Goal: Task Accomplishment & Management: Manage account settings

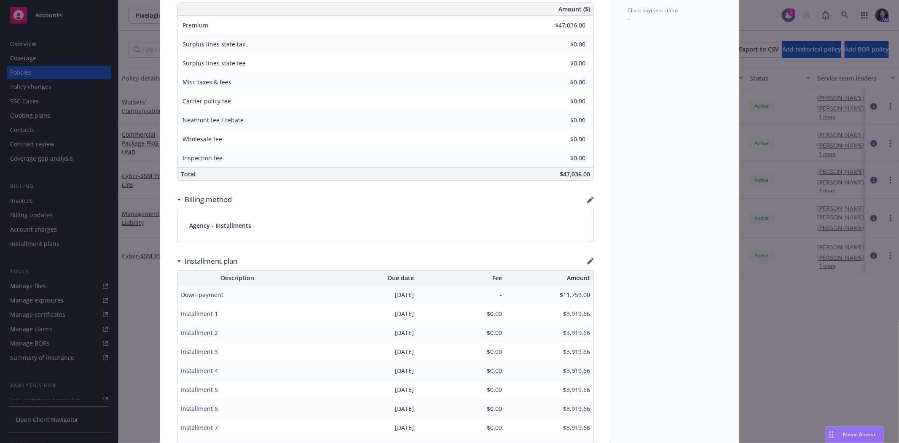
scroll to position [432, 0]
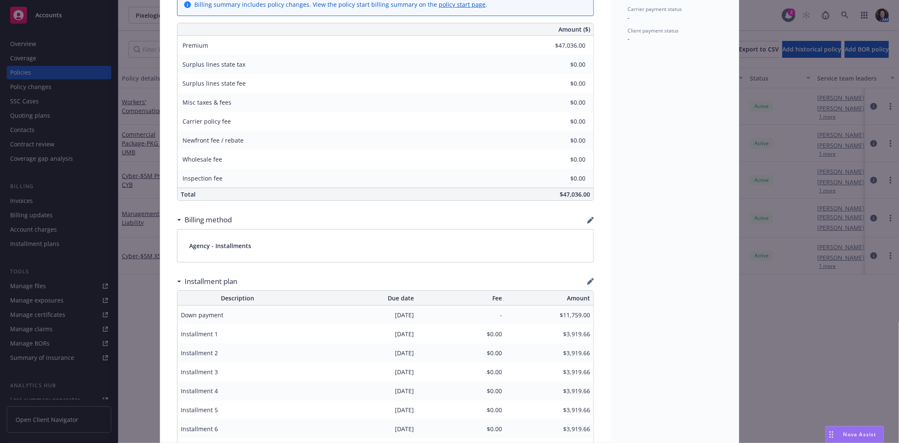
click at [98, 40] on div "Policy Workers' Compensation Add internal notes here... View claims View schedu…" at bounding box center [449, 221] width 899 height 443
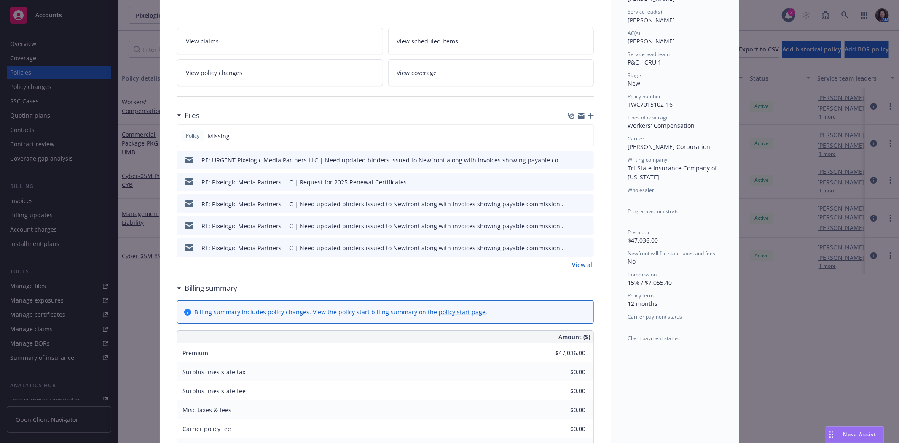
scroll to position [0, 0]
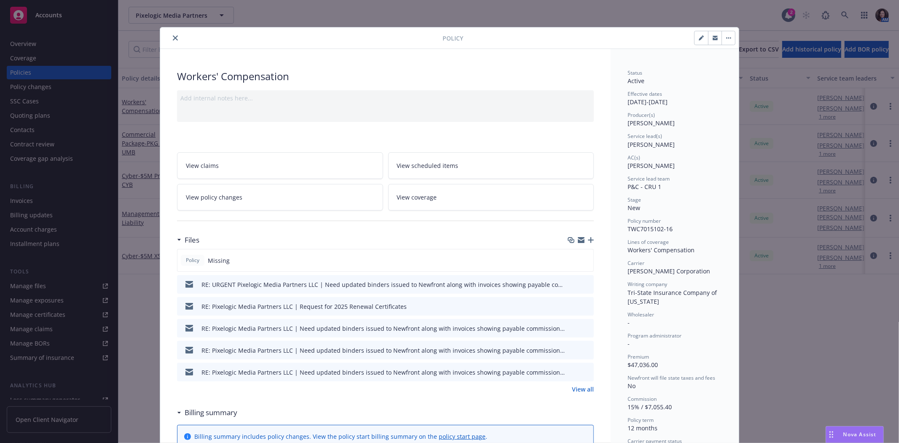
click at [173, 37] on icon "close" at bounding box center [175, 37] width 5 height 5
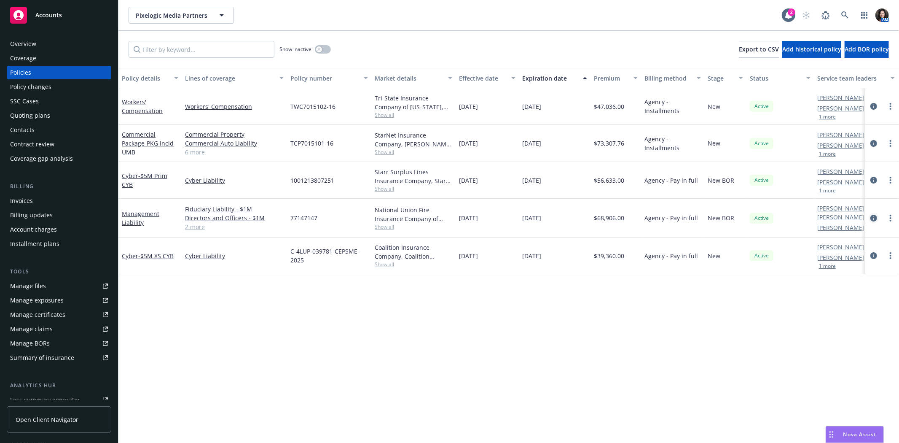
click at [872, 215] on icon "circleInformation" at bounding box center [873, 218] width 7 height 7
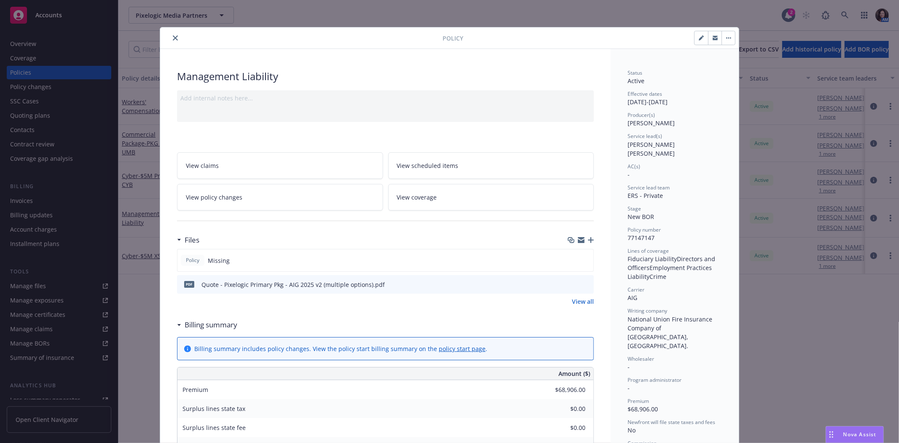
click at [716, 40] on button "button" at bounding box center [714, 37] width 13 height 13
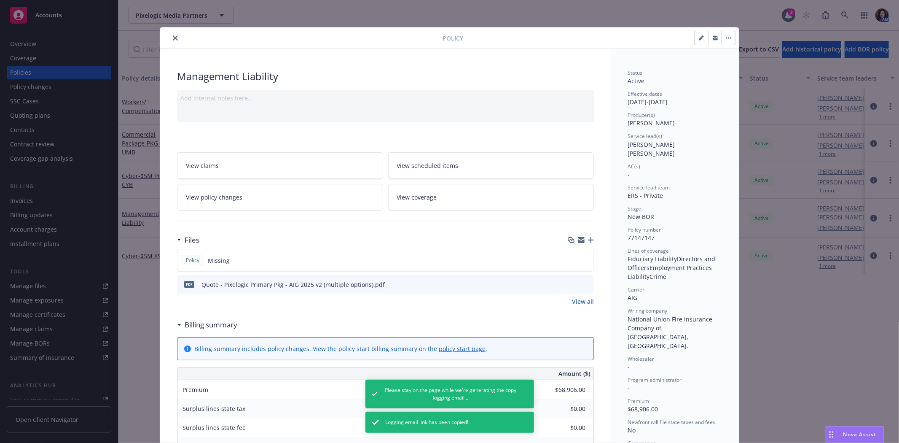
drag, startPoint x: 173, startPoint y: 36, endPoint x: 192, endPoint y: 44, distance: 20.2
click at [173, 36] on icon "close" at bounding box center [175, 37] width 5 height 5
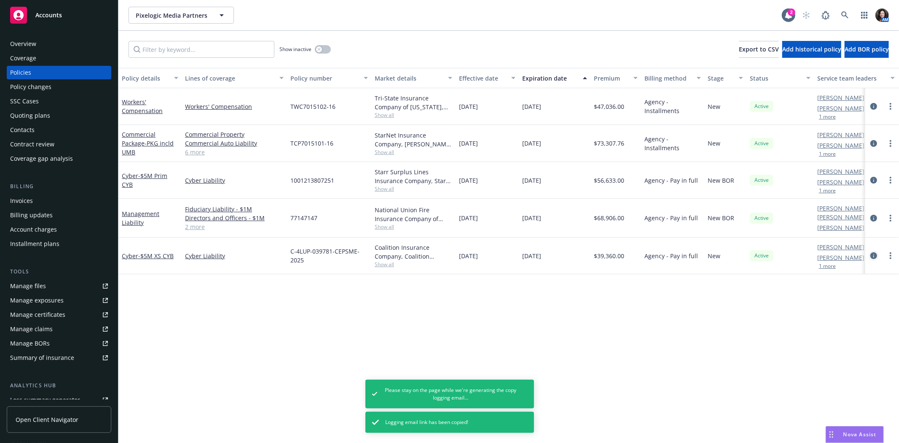
click at [875, 252] on icon "circleInformation" at bounding box center [873, 255] width 7 height 7
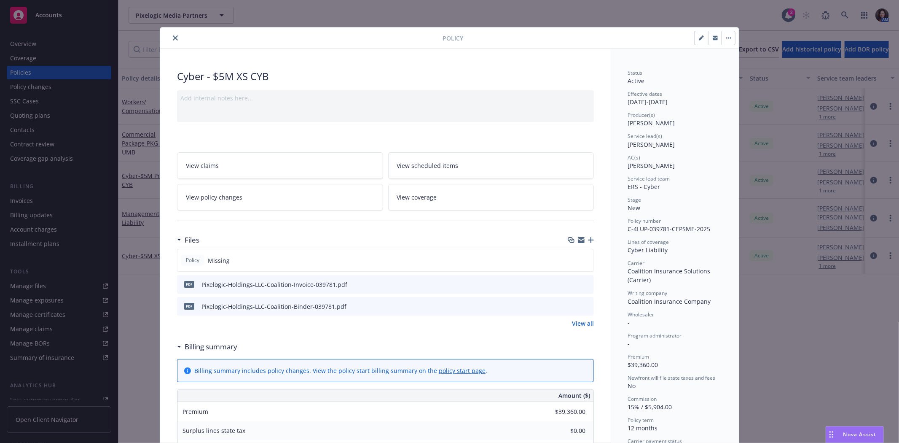
click at [853, 431] on span "Nova Assist" at bounding box center [859, 433] width 33 height 7
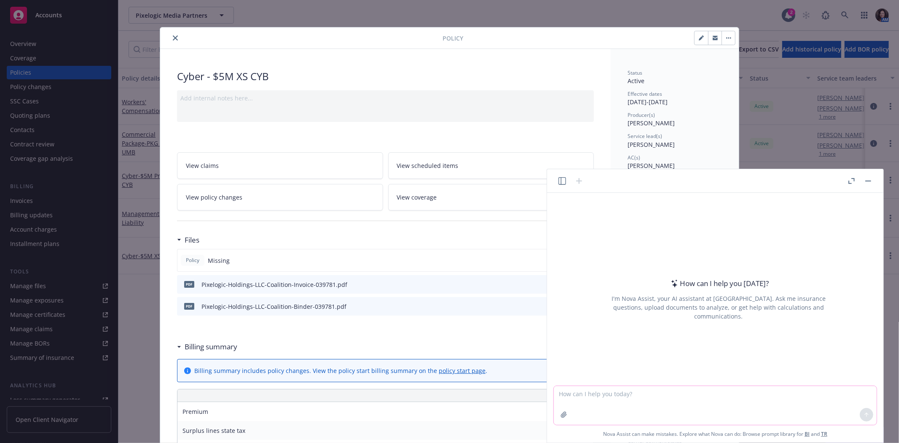
click at [692, 393] on textarea at bounding box center [715, 405] width 323 height 39
type textarea "draft an email to our Japan WBN partner that includes the Japan GL, Property an…"
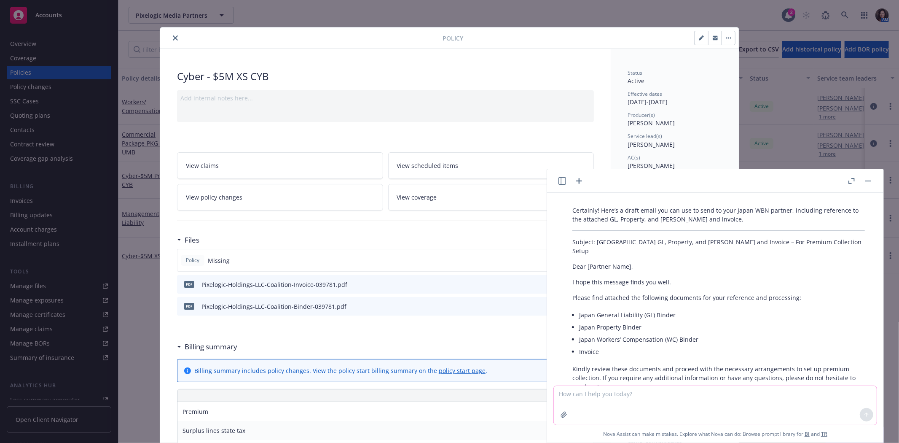
scroll to position [94, 0]
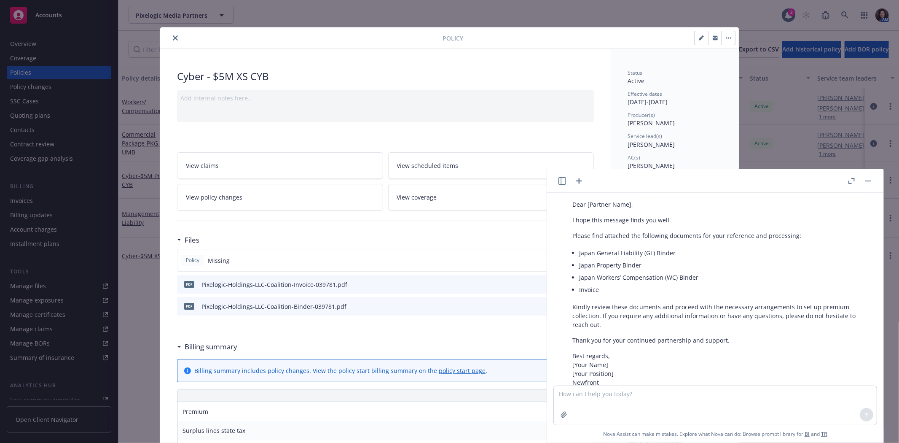
click at [743, 325] on div "Certainly! Here’s a draft email you can use to send to your Japan WBN partner, …" at bounding box center [718, 280] width 309 height 281
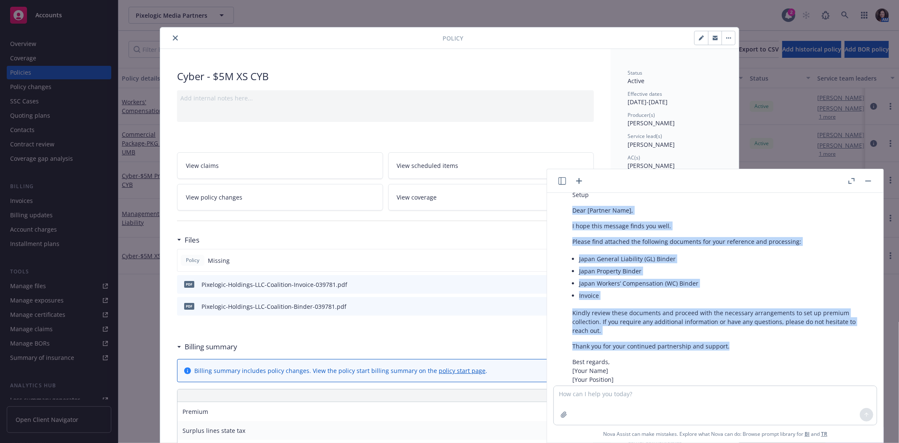
drag, startPoint x: 740, startPoint y: 330, endPoint x: 570, endPoint y: 201, distance: 213.9
click at [570, 201] on div "Certainly! Here’s a draft email you can use to send to your Japan WBN partner, …" at bounding box center [718, 286] width 309 height 281
copy div "Dear [Partner Name], I hope this message finds you well. Please find attached t…"
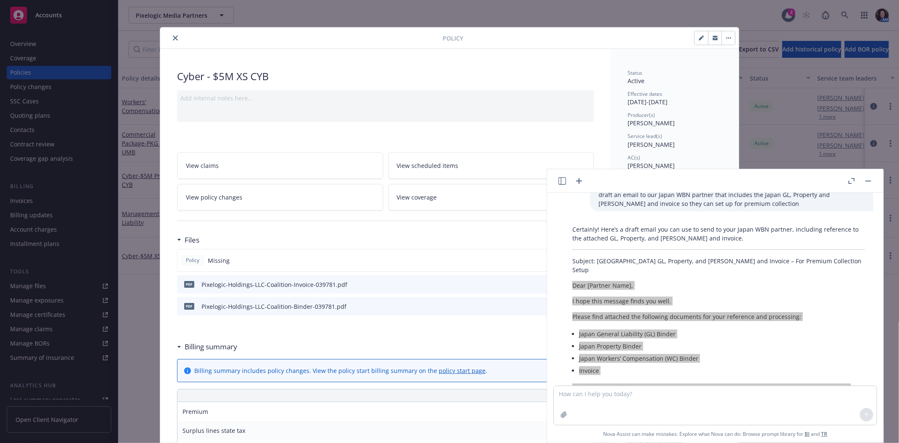
scroll to position [0, 0]
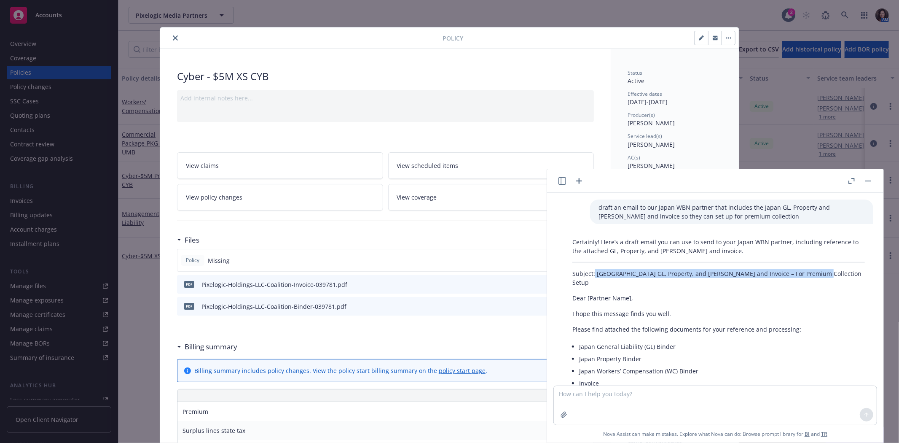
drag, startPoint x: 824, startPoint y: 273, endPoint x: 596, endPoint y: 274, distance: 228.0
click at [595, 276] on p "Subject: Japan GL, Property, and WC Binder and Invoice – For Premium Collection…" at bounding box center [718, 278] width 292 height 18
copy p "Japan GL, Property, and WC Binder and Invoice – For Premium Collection Setup"
click at [175, 37] on button "close" at bounding box center [175, 38] width 10 height 10
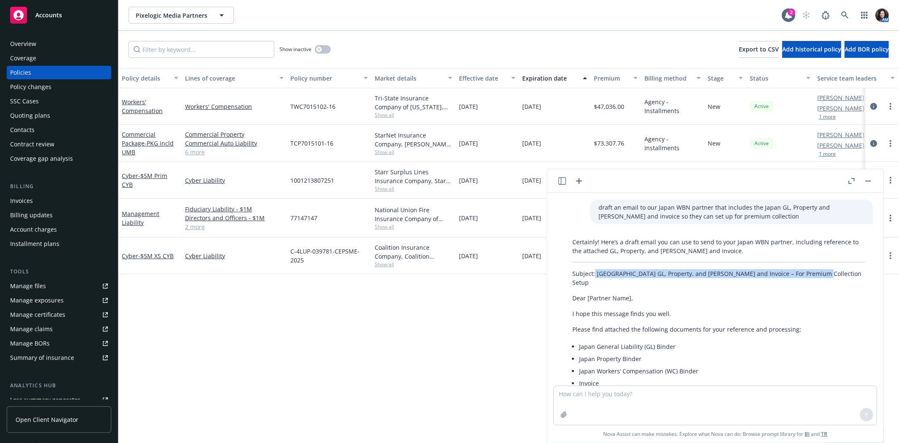
click at [39, 114] on div "Quoting plans" at bounding box center [30, 115] width 40 height 13
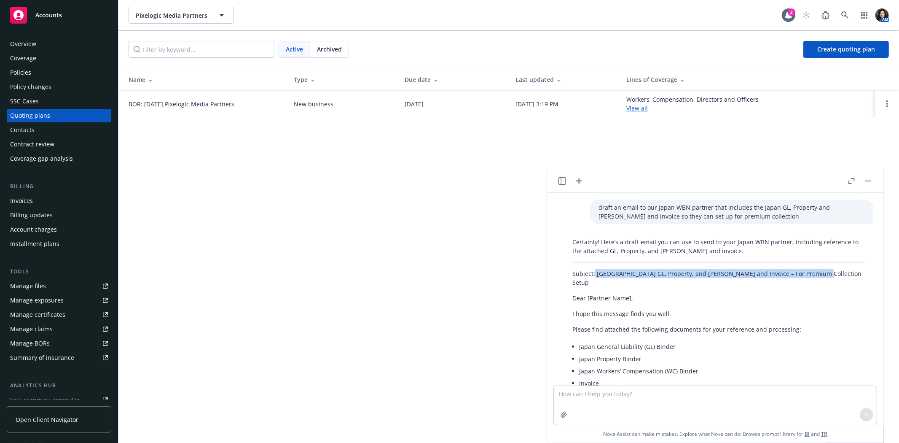
click at [873, 180] on button "button" at bounding box center [868, 181] width 10 height 10
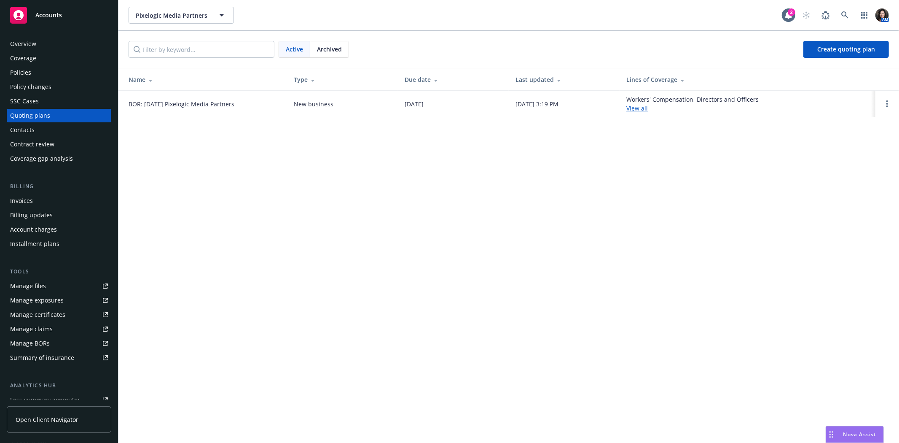
click at [142, 107] on link "BOR: [DATE] Pixelogic Media Partners" at bounding box center [182, 103] width 106 height 9
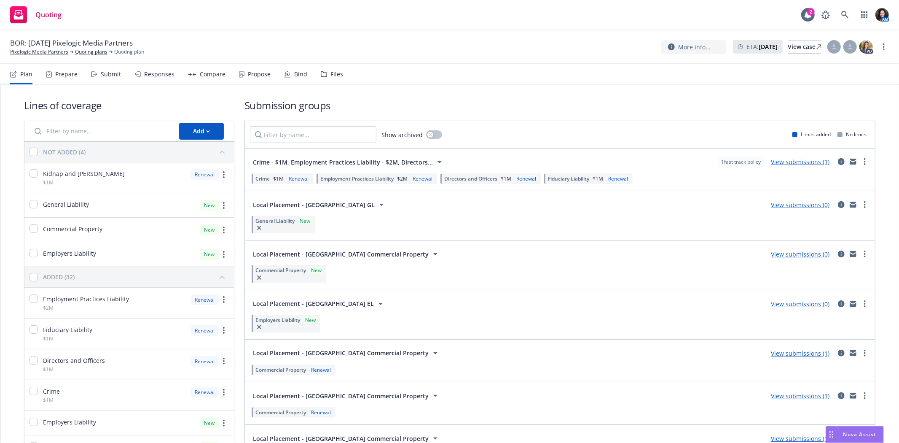
scroll to position [47, 0]
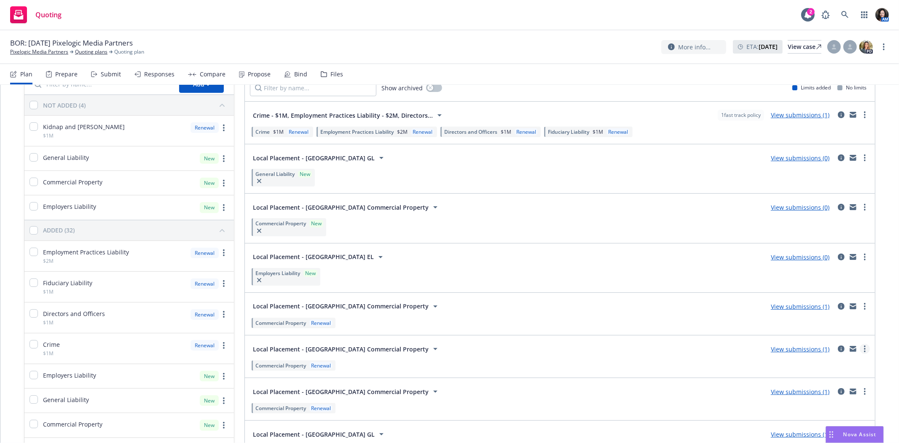
click at [860, 344] on link "more" at bounding box center [865, 348] width 10 height 10
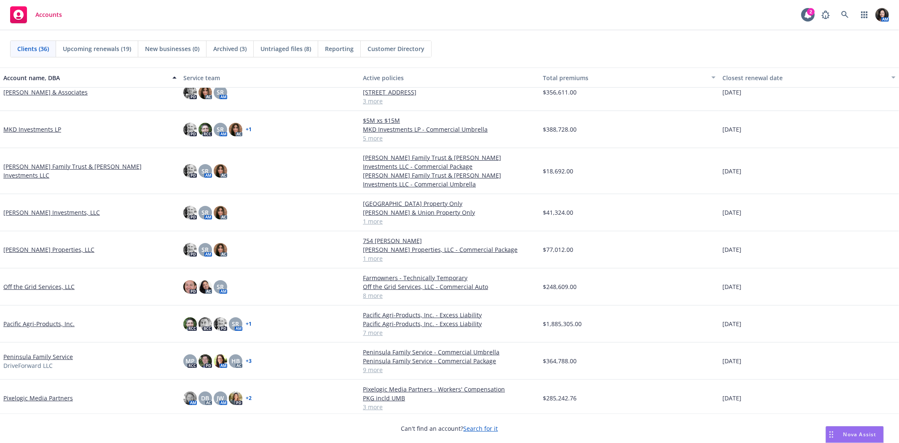
scroll to position [655, 0]
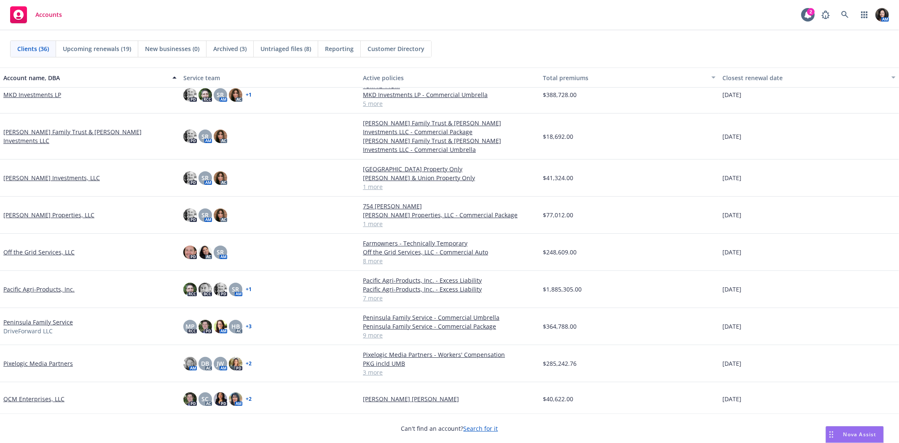
click at [11, 367] on link "Pixelogic Media Partners" at bounding box center [38, 363] width 70 height 9
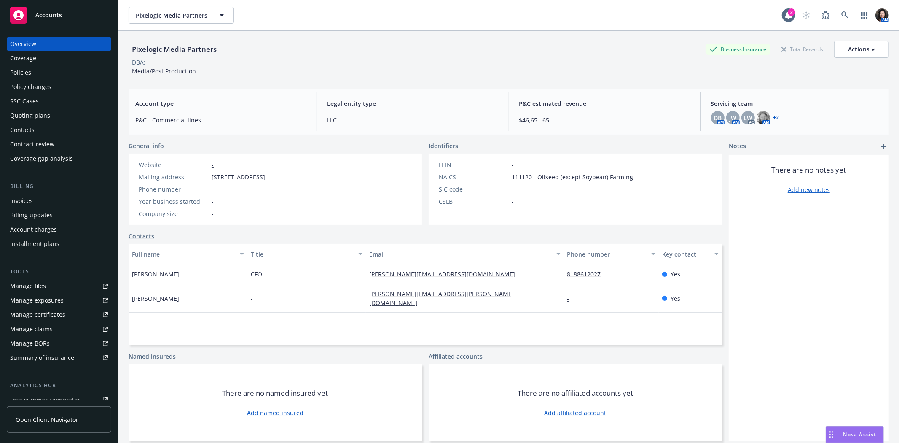
click at [50, 72] on div "Policies" at bounding box center [59, 72] width 98 height 13
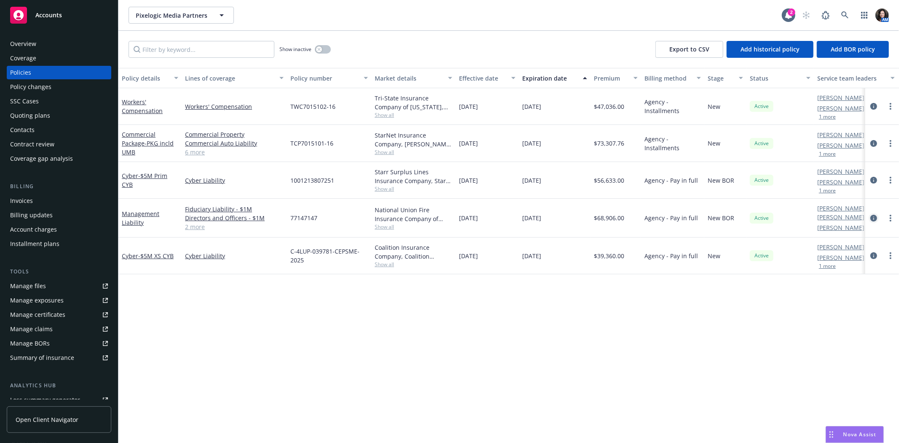
click at [870, 220] on icon "circleInformation" at bounding box center [873, 218] width 7 height 7
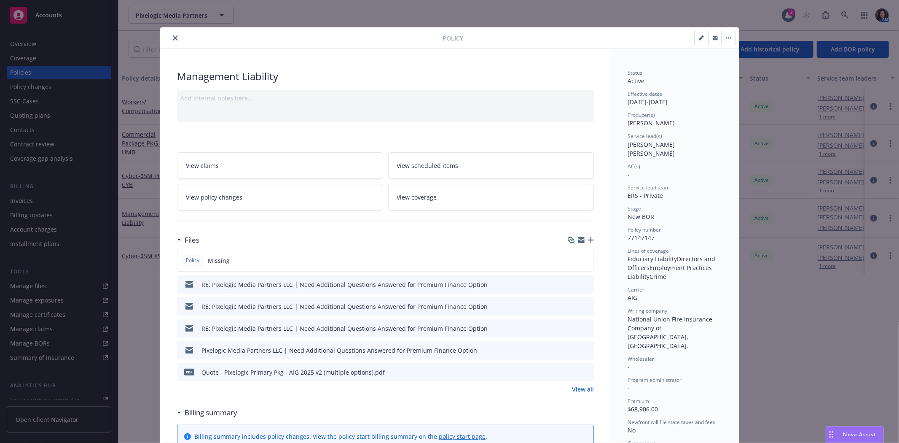
click at [699, 39] on icon "button" at bounding box center [701, 37] width 5 height 5
select select "NEW_BOR"
select select "12"
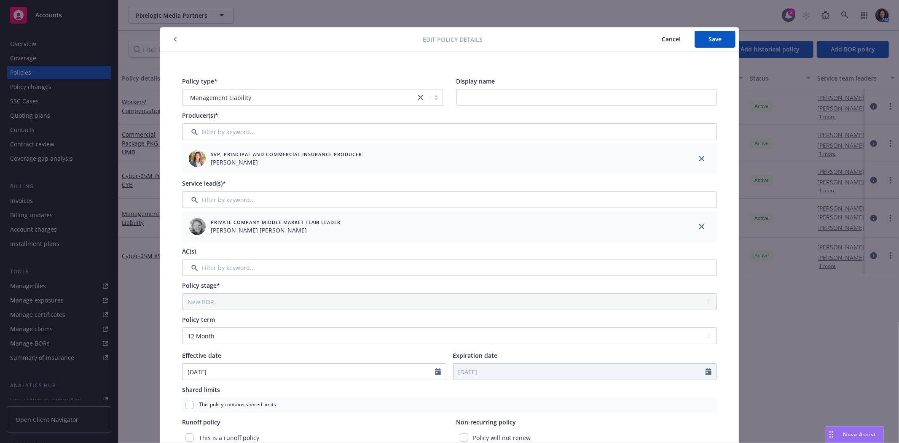
click at [174, 38] on icon "button" at bounding box center [175, 39] width 3 height 5
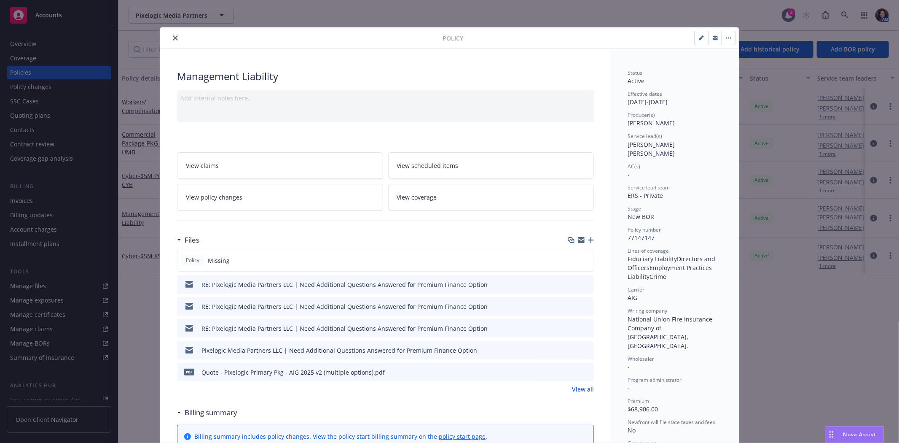
click at [171, 40] on button "close" at bounding box center [175, 38] width 10 height 10
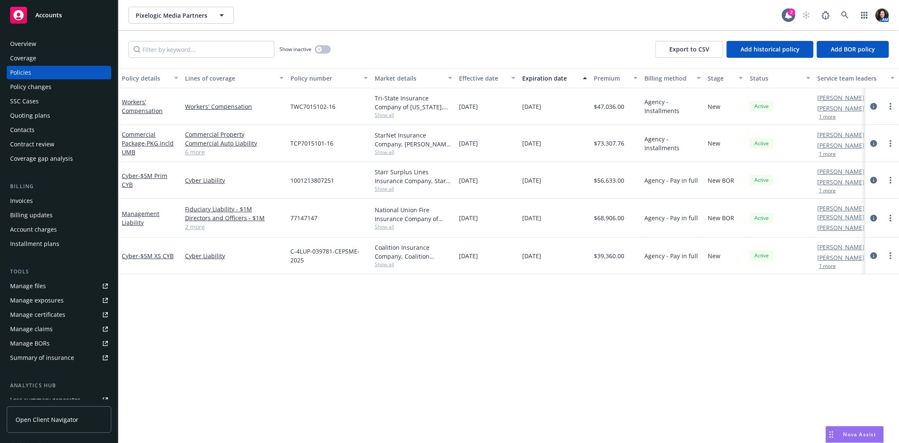
click at [64, 92] on div "Policy changes" at bounding box center [59, 86] width 98 height 13
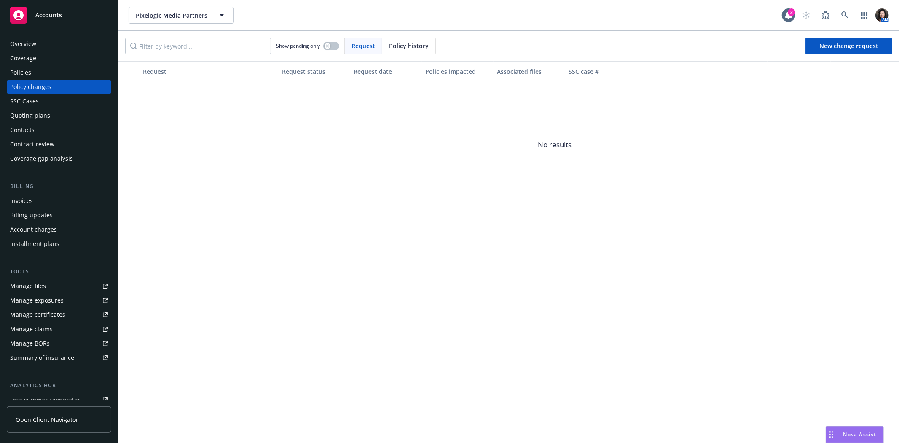
click at [418, 45] on span "Policy history" at bounding box center [409, 45] width 40 height 9
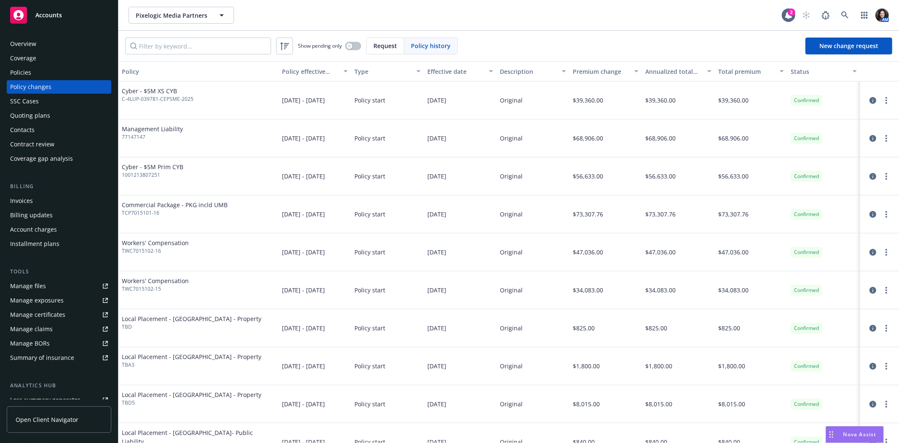
click at [887, 137] on div at bounding box center [880, 138] width 32 height 10
click at [882, 137] on link "more" at bounding box center [886, 138] width 10 height 10
click at [838, 201] on link "Edit billing info" at bounding box center [812, 206] width 145 height 17
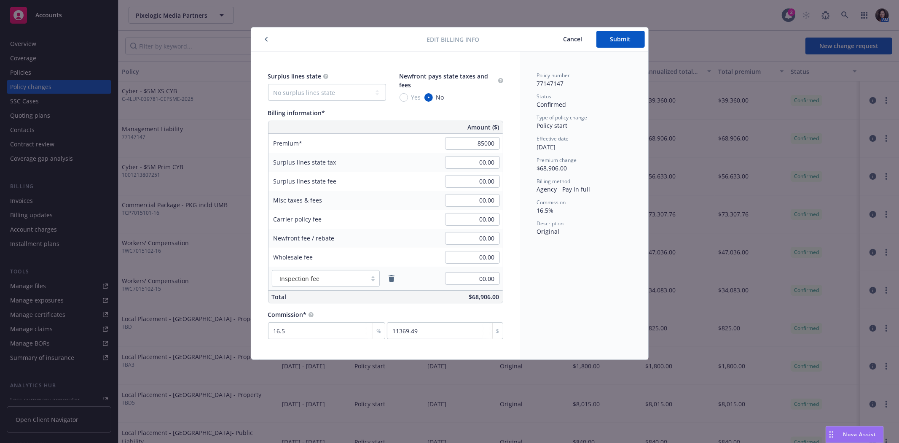
type input "85,000.00"
type input "14025"
click at [513, 142] on div "Surplus lines state No surplus lines state Alaska Alabama Arkansas Arizona Cali…" at bounding box center [385, 205] width 269 height 308
click at [617, 41] on span "Submit" at bounding box center [620, 39] width 21 height 8
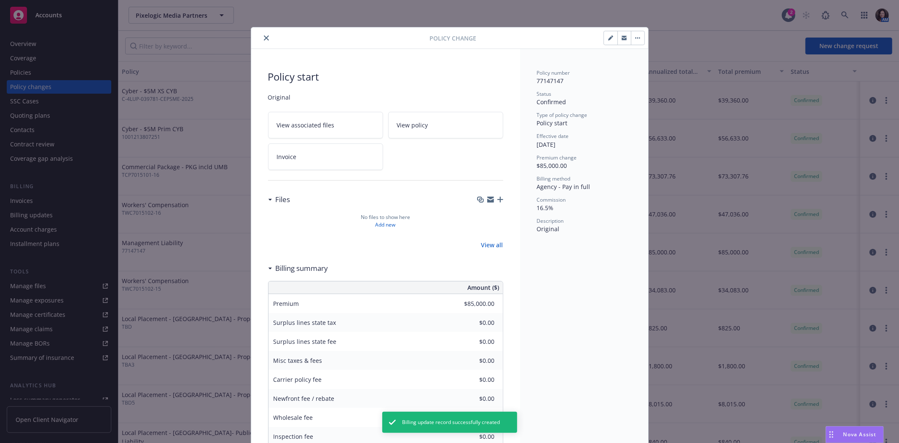
click at [264, 37] on icon "close" at bounding box center [266, 37] width 5 height 5
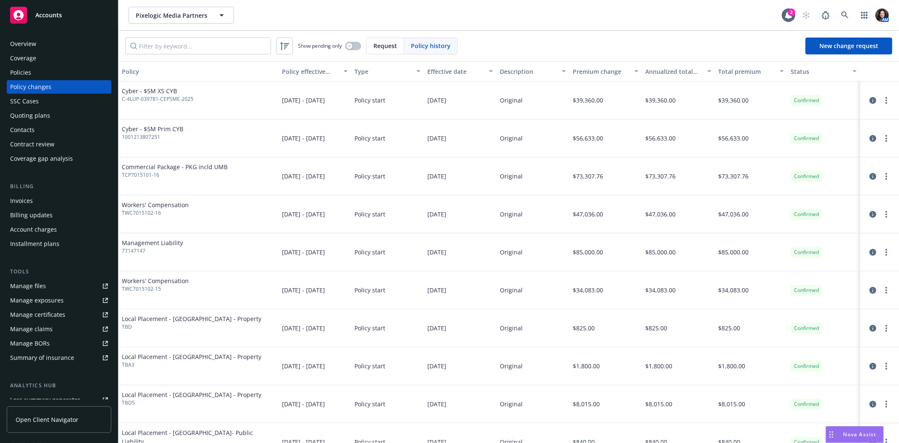
click at [62, 204] on div "Invoices" at bounding box center [59, 200] width 98 height 13
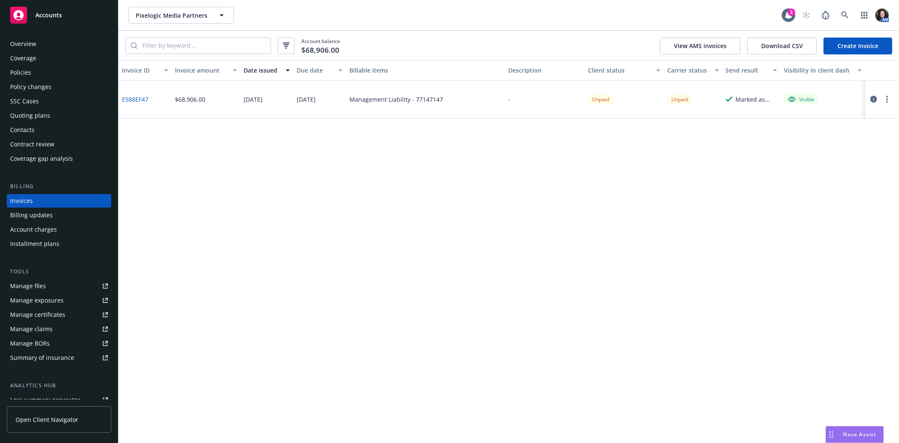
click at [890, 98] on button "button" at bounding box center [887, 99] width 10 height 10
click at [831, 233] on link "Void" at bounding box center [837, 234] width 107 height 17
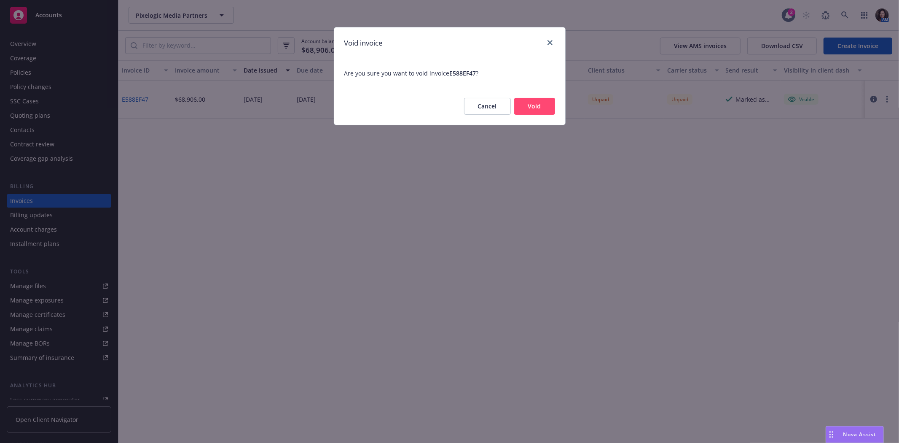
click at [534, 107] on button "Void" at bounding box center [534, 106] width 41 height 17
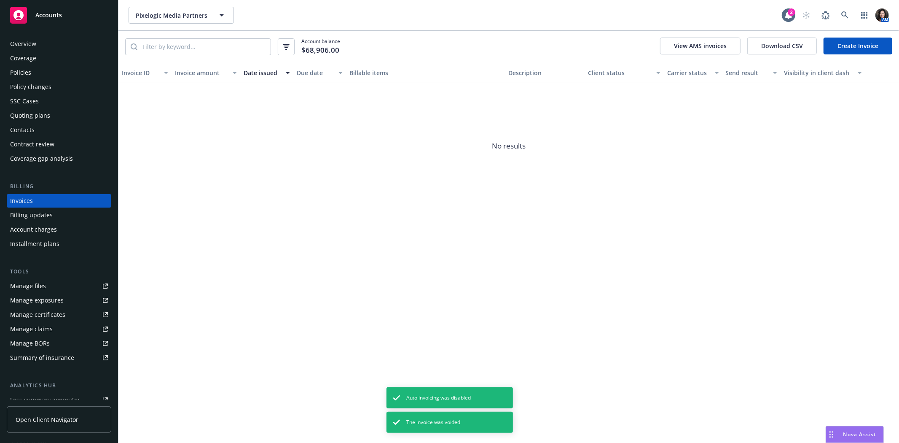
click at [863, 47] on link "Create Invoice" at bounding box center [858, 46] width 69 height 17
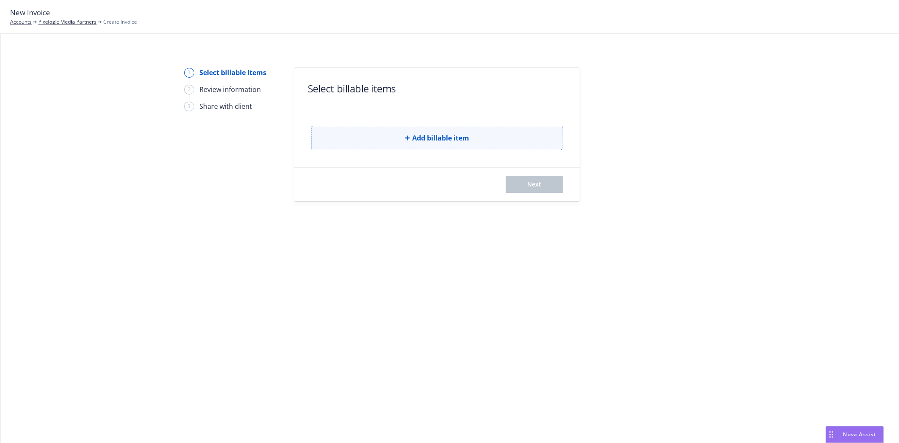
click at [370, 141] on button "Add billable item" at bounding box center [437, 138] width 252 height 24
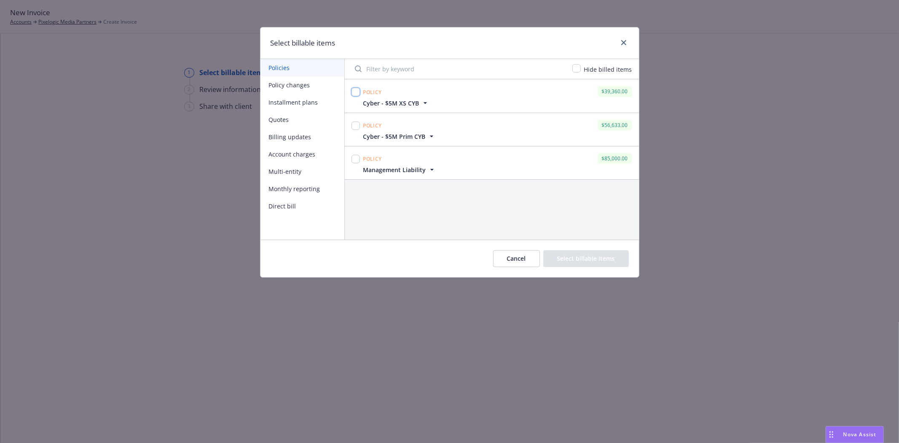
click at [352, 90] on input "checkbox" at bounding box center [355, 92] width 8 height 8
checkbox input "true"
click at [358, 123] on input "checkbox" at bounding box center [355, 125] width 8 height 8
checkbox input "true"
click at [353, 160] on input "checkbox" at bounding box center [355, 159] width 8 height 8
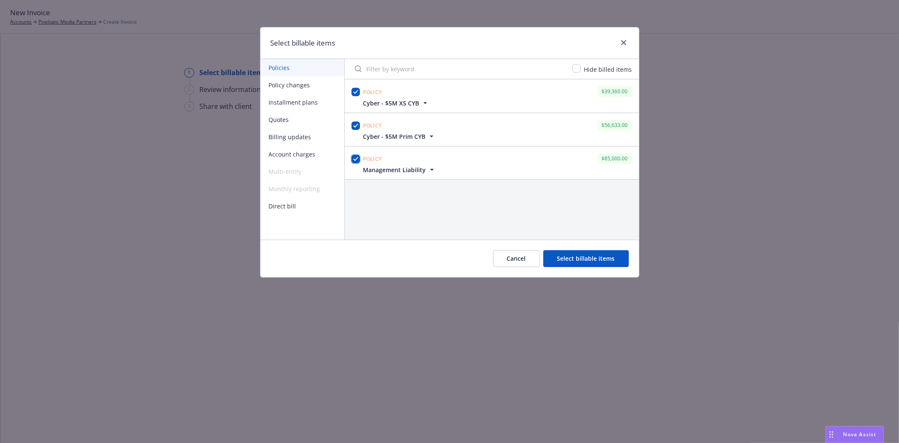
click at [354, 161] on input "checkbox" at bounding box center [355, 159] width 8 height 8
checkbox input "false"
drag, startPoint x: 355, startPoint y: 125, endPoint x: 353, endPoint y: 100, distance: 24.5
click at [355, 124] on input "checkbox" at bounding box center [355, 125] width 8 height 8
checkbox input "false"
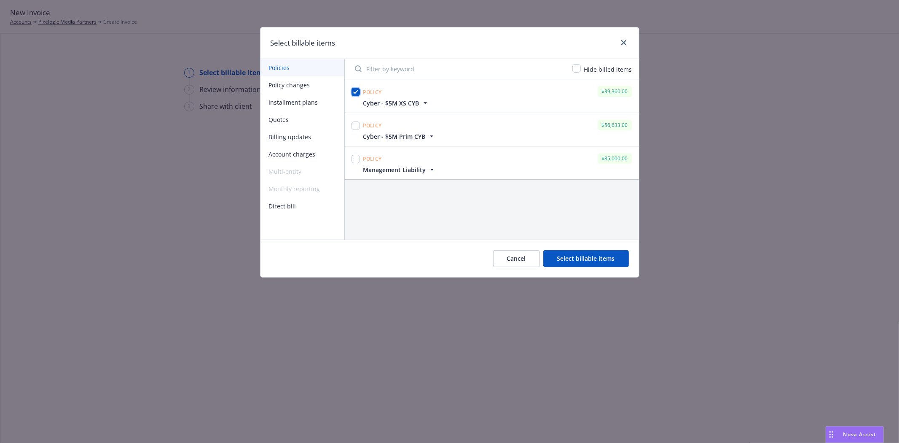
click at [353, 94] on input "checkbox" at bounding box center [355, 92] width 8 height 8
checkbox input "false"
click at [625, 40] on icon "close" at bounding box center [623, 42] width 5 height 5
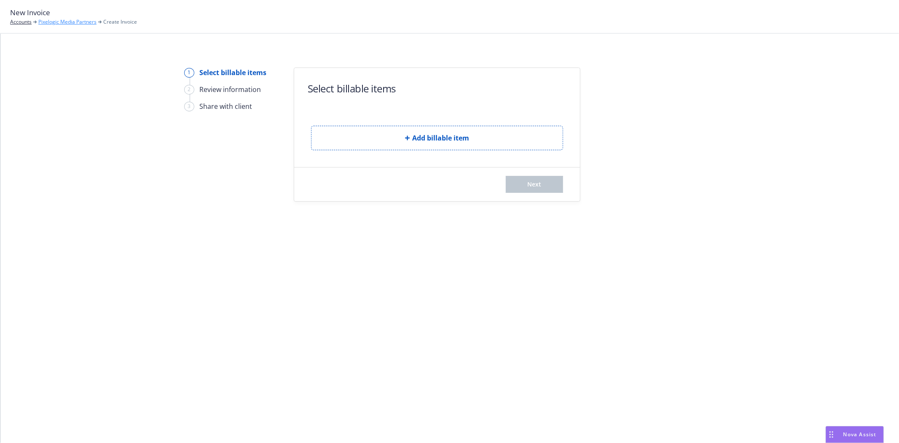
click at [75, 23] on link "Pixelogic Media Partners" at bounding box center [67, 22] width 58 height 8
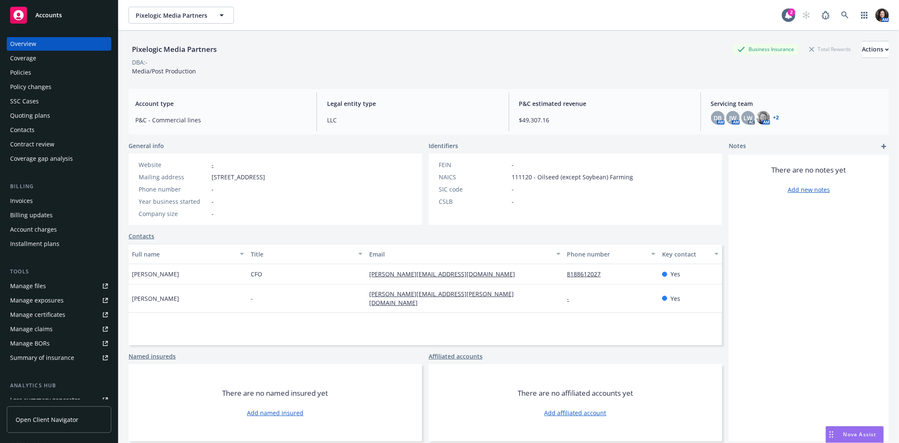
click at [61, 72] on div "Policies" at bounding box center [59, 72] width 98 height 13
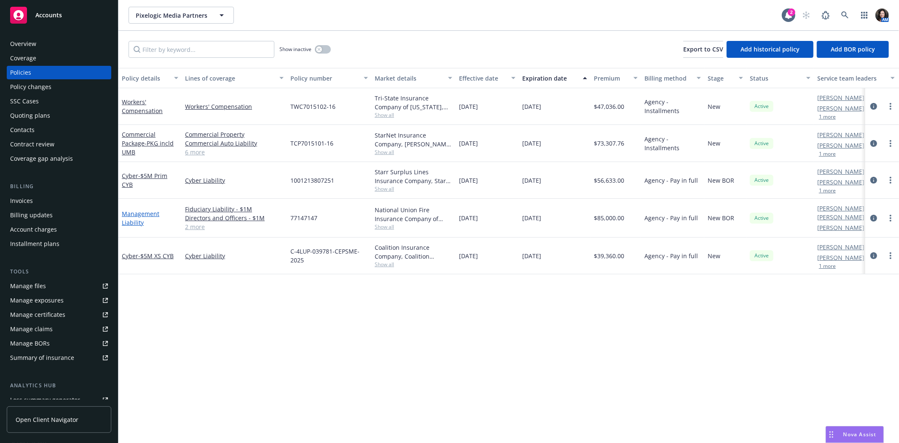
click at [129, 217] on link "Management Liability" at bounding box center [141, 217] width 38 height 17
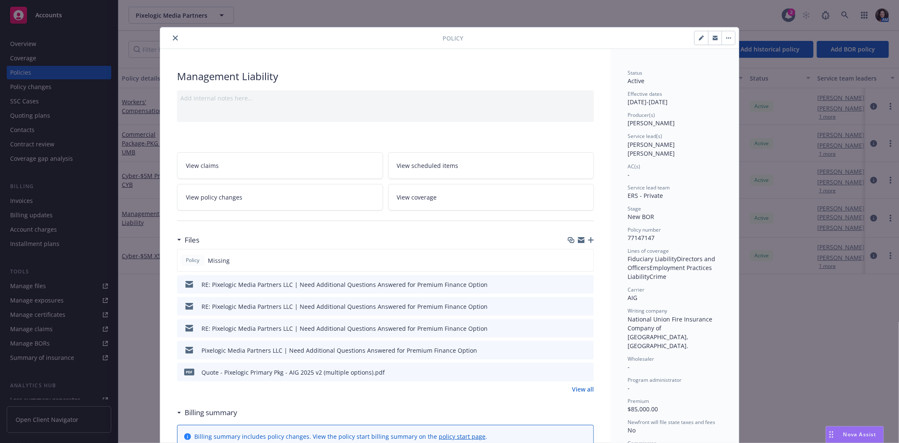
click at [580, 386] on link "View all" at bounding box center [583, 388] width 22 height 9
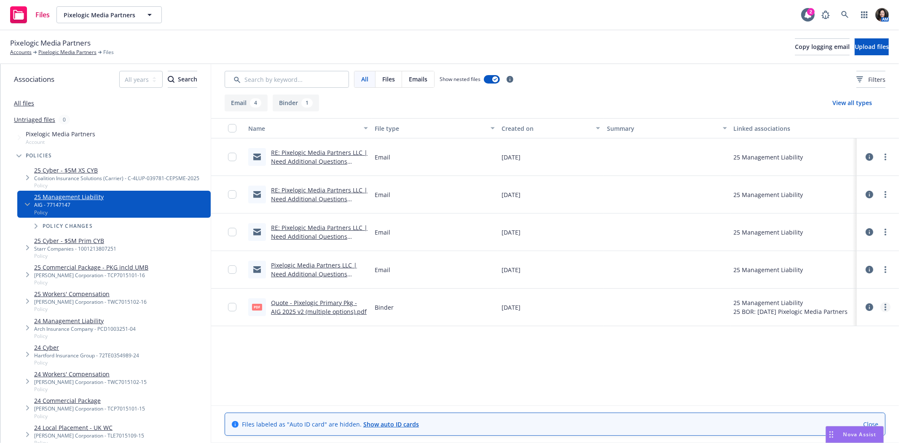
click at [882, 308] on link "more" at bounding box center [885, 307] width 10 height 10
click at [832, 354] on link "Edit" at bounding box center [848, 358] width 84 height 17
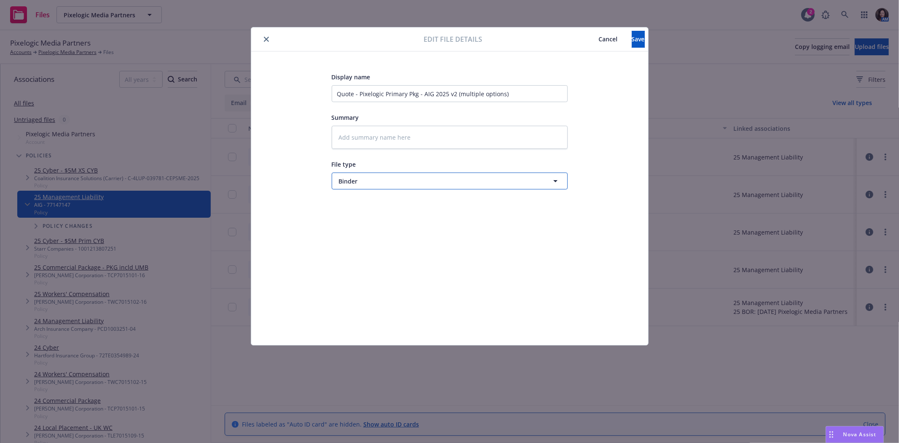
click at [356, 184] on span "Binder" at bounding box center [434, 181] width 190 height 9
type input "q"
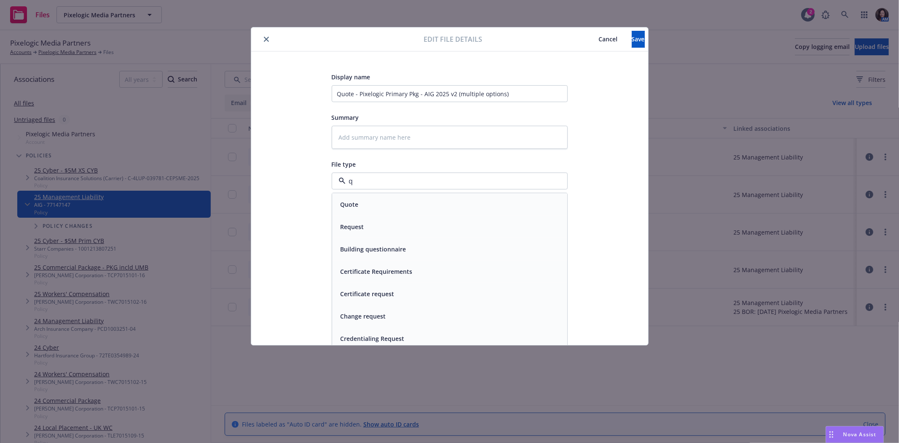
click at [353, 214] on div "Quote" at bounding box center [449, 204] width 235 height 22
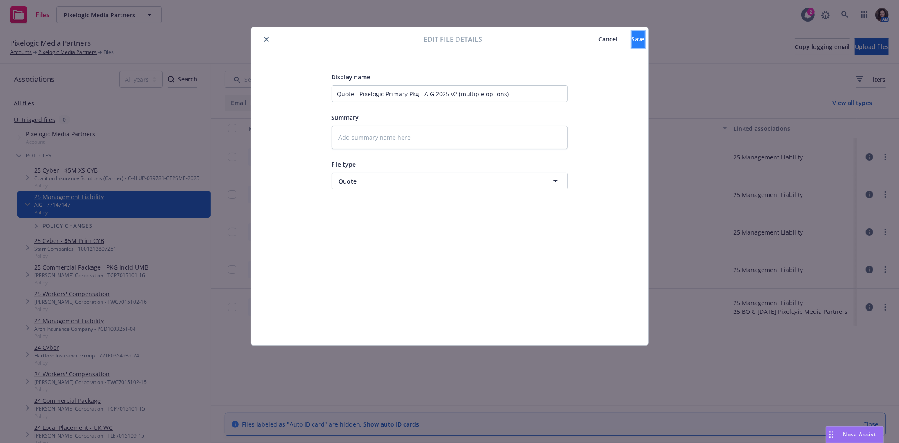
click at [632, 36] on span "Save" at bounding box center [638, 39] width 13 height 8
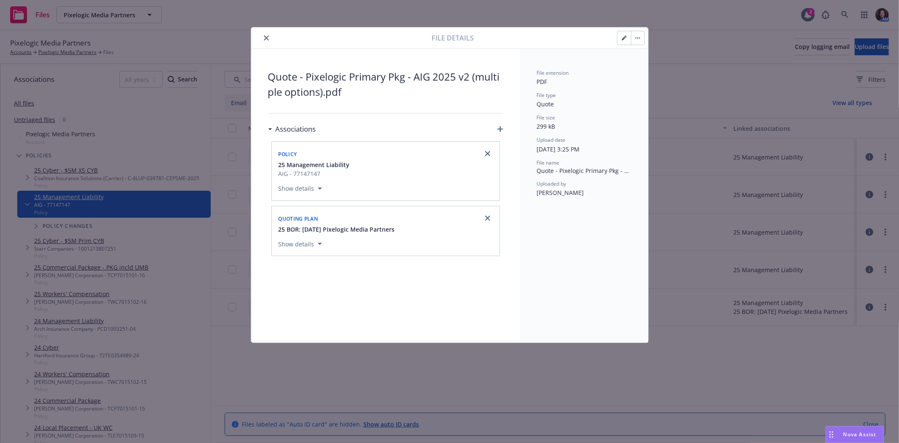
click at [274, 31] on div "File details" at bounding box center [449, 37] width 397 height 21
click at [266, 35] on icon "close" at bounding box center [266, 37] width 5 height 5
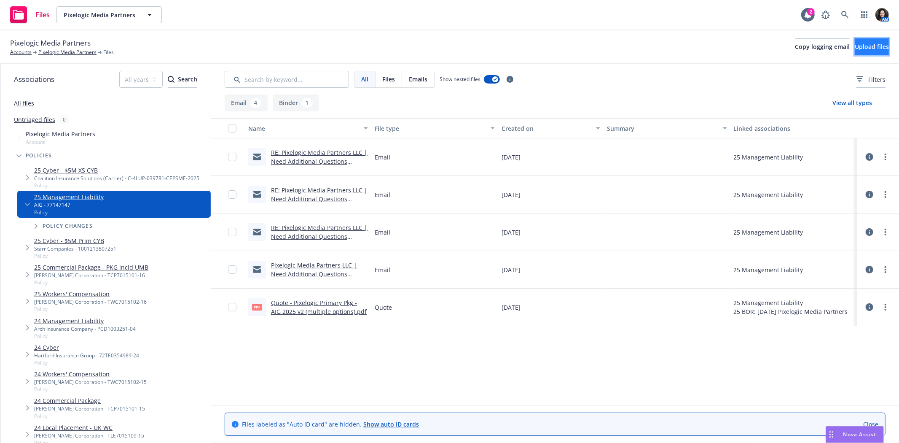
click at [872, 43] on span "Upload files" at bounding box center [872, 47] width 34 height 8
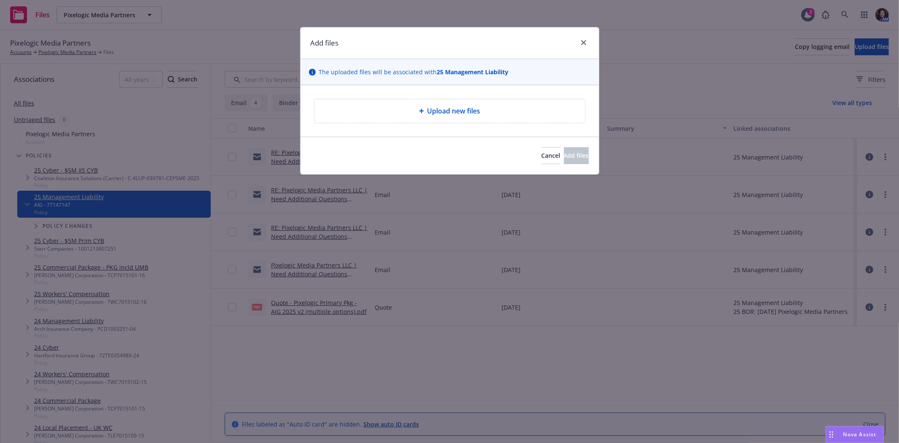
type textarea "x"
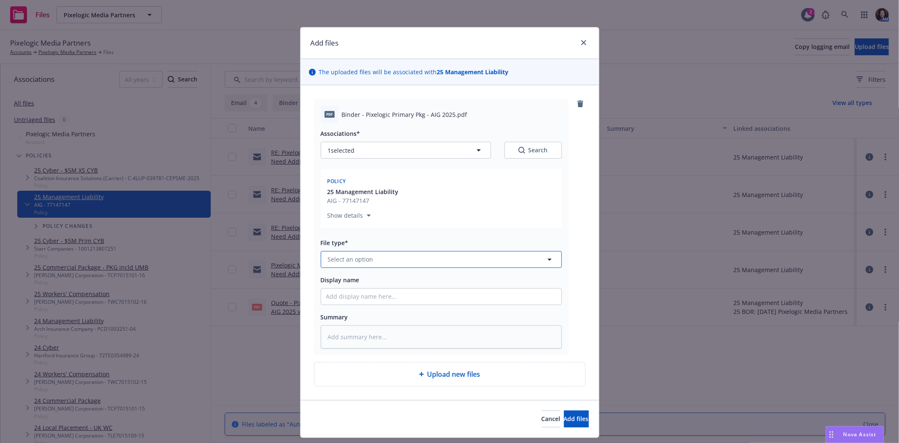
click at [433, 258] on button "Select an option" at bounding box center [441, 259] width 241 height 17
type input "bind"
click at [346, 177] on div "Binder" at bounding box center [441, 169] width 240 height 22
type textarea "x"
click at [582, 38] on link "close" at bounding box center [584, 43] width 10 height 10
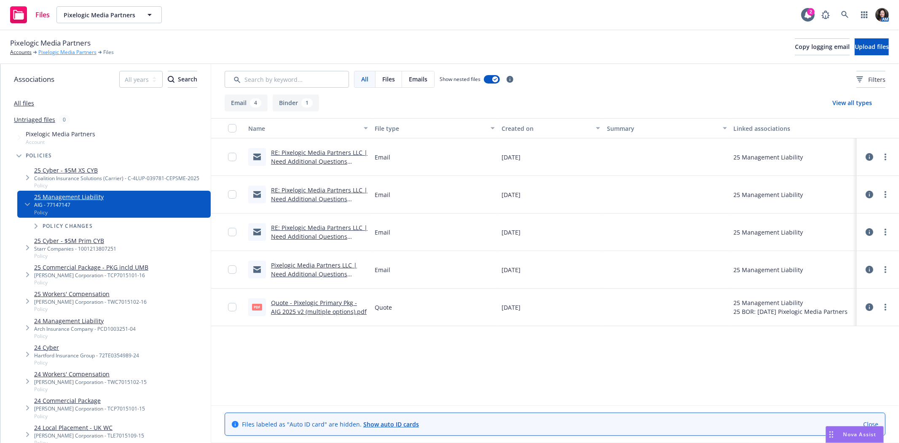
click at [72, 56] on link "Pixelogic Media Partners" at bounding box center [67, 52] width 58 height 8
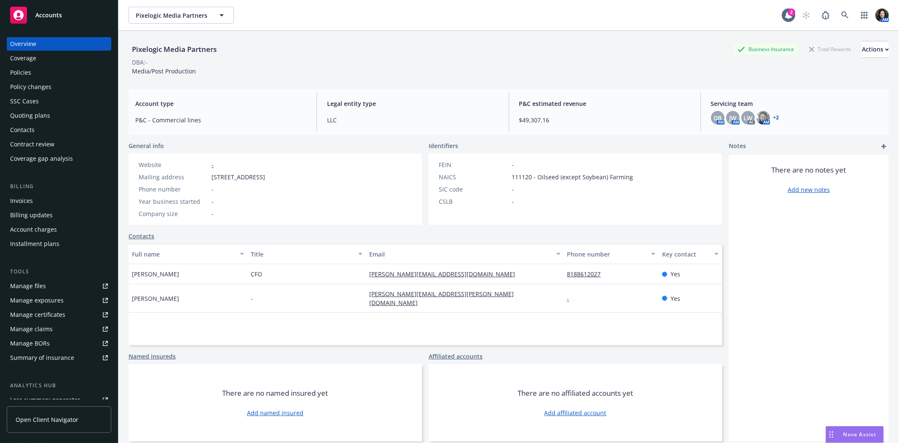
click at [27, 69] on div "Policies" at bounding box center [20, 72] width 21 height 13
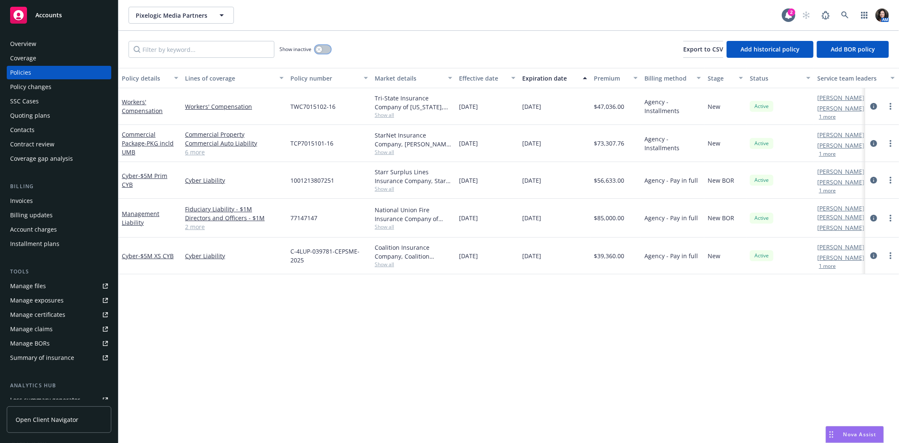
click at [324, 49] on button "button" at bounding box center [323, 49] width 16 height 8
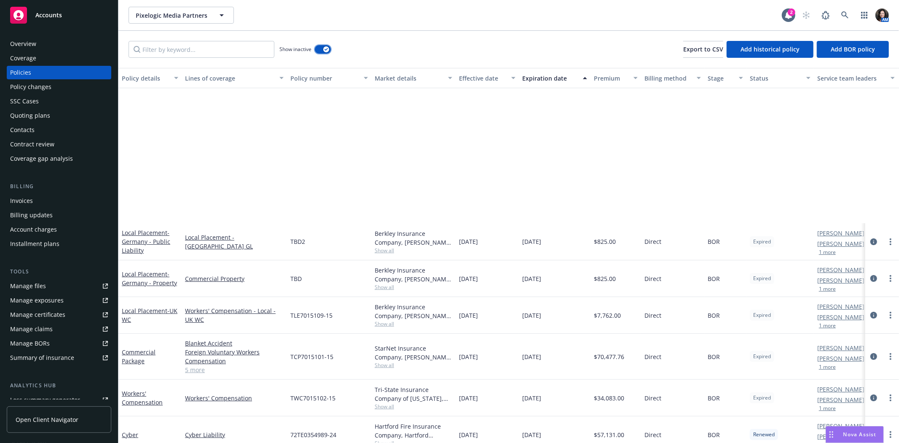
scroll to position [192, 0]
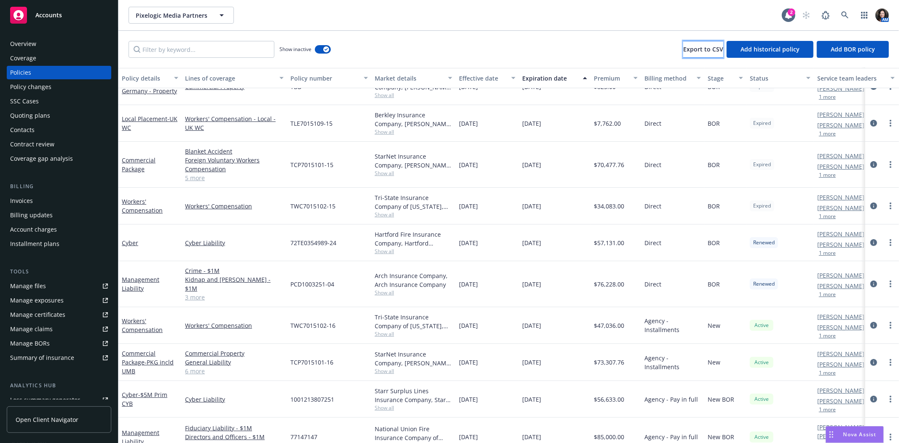
click at [705, 47] on span "Export to CSV" at bounding box center [703, 49] width 40 height 8
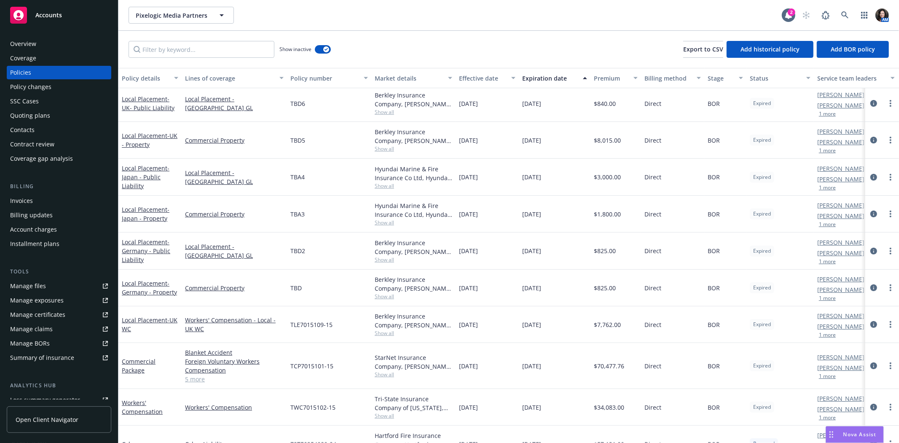
scroll to position [0, 0]
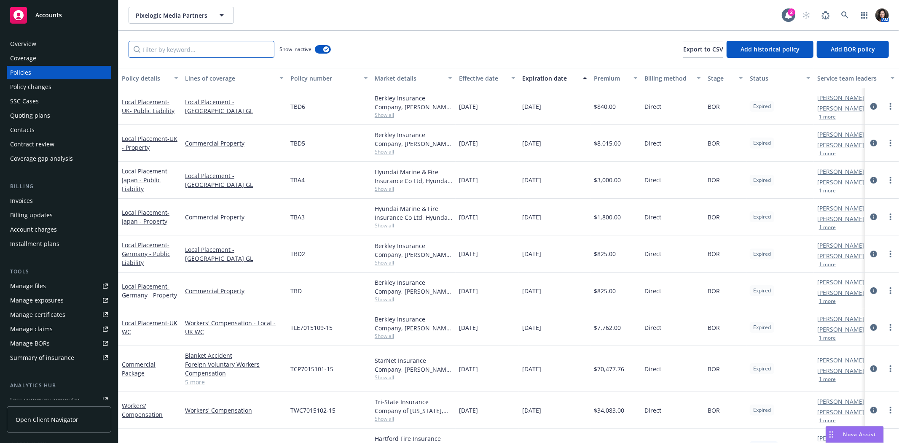
click at [204, 44] on input "Filter by keyword..." at bounding box center [202, 49] width 146 height 17
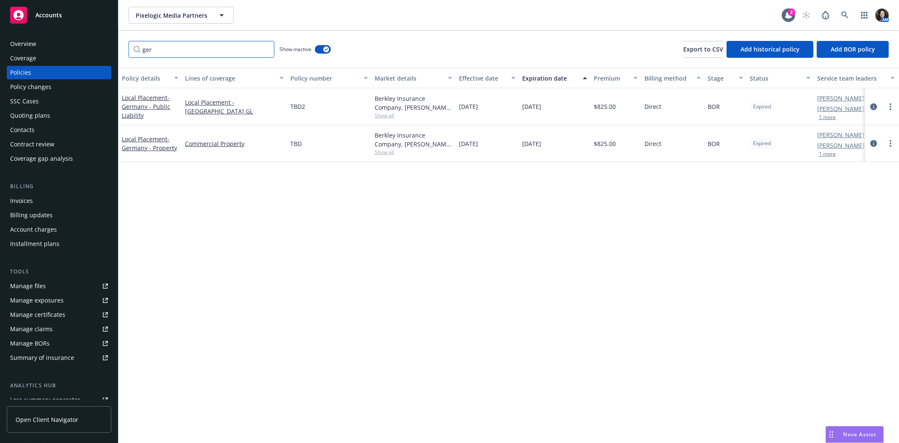
type input "ger"
click at [320, 53] on button "button" at bounding box center [323, 49] width 16 height 8
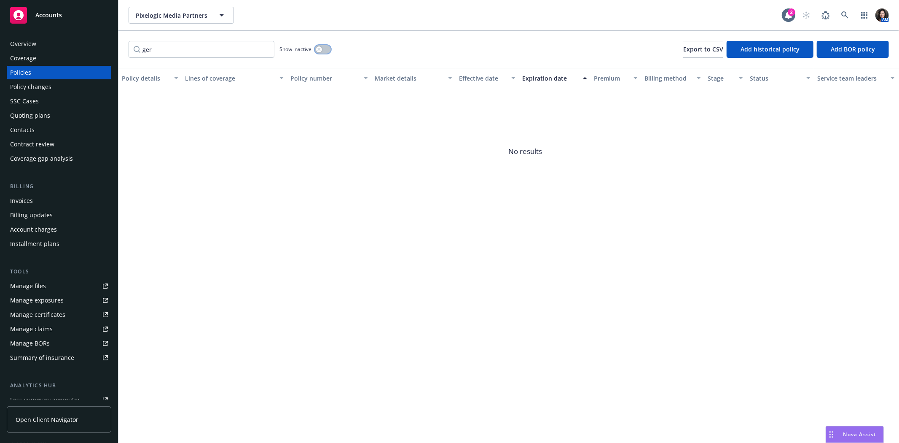
click at [327, 48] on button "button" at bounding box center [323, 49] width 16 height 8
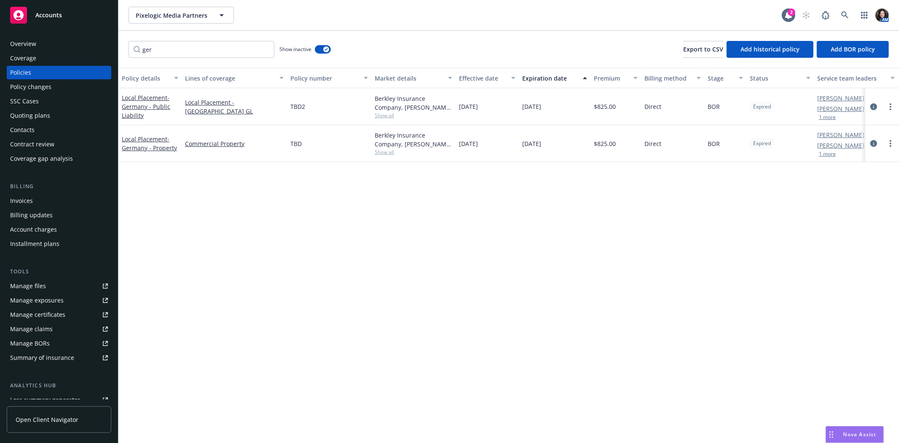
click at [783, 286] on div "Policy details Lines of coverage Policy number Market details Effective date Ex…" at bounding box center [508, 255] width 781 height 375
click at [37, 114] on div "Quoting plans" at bounding box center [30, 115] width 40 height 13
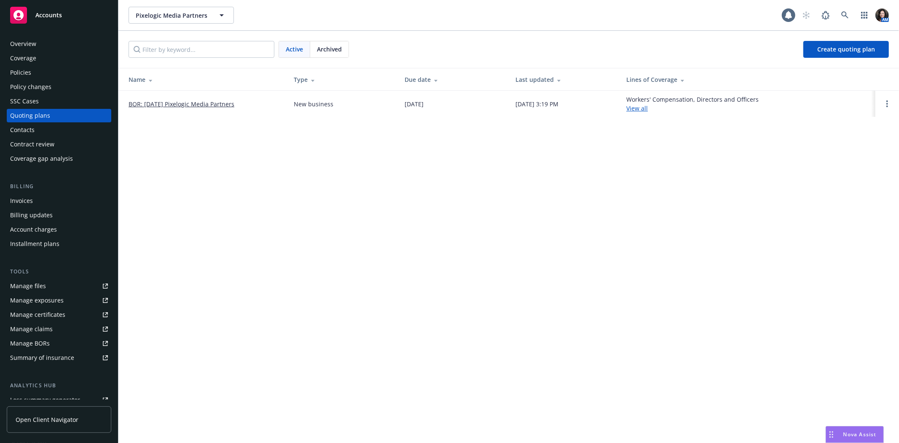
click at [148, 102] on link "BOR: [DATE] Pixelogic Media Partners" at bounding box center [182, 103] width 106 height 9
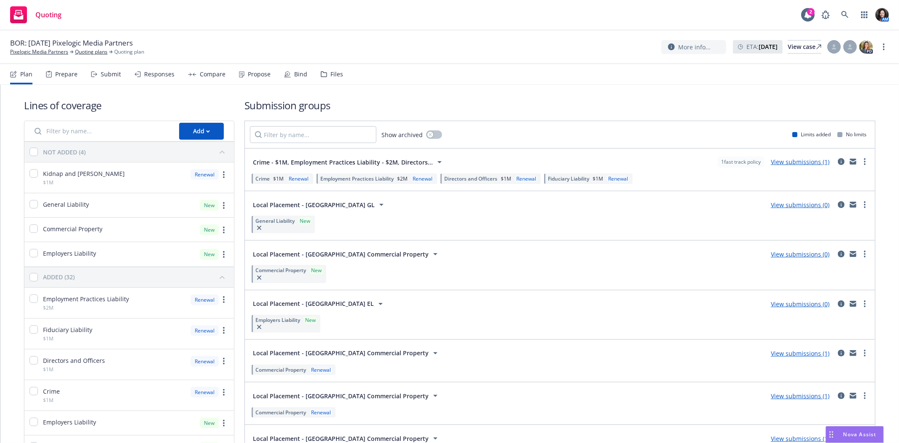
click at [339, 75] on nav "Plan Prepare Submit Responses Compare Propose Bind Files" at bounding box center [449, 74] width 879 height 20
click at [332, 75] on div "Files" at bounding box center [336, 74] width 13 height 7
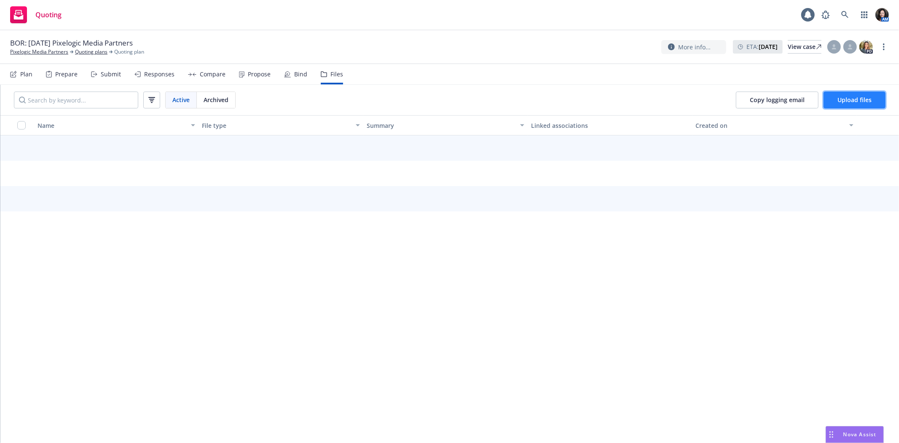
click at [849, 100] on span "Upload files" at bounding box center [854, 100] width 34 height 8
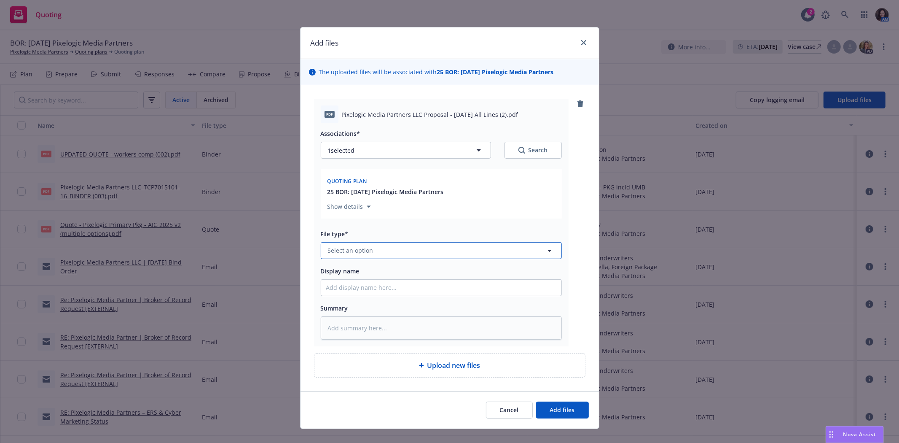
click at [381, 253] on button "Select an option" at bounding box center [441, 250] width 241 height 17
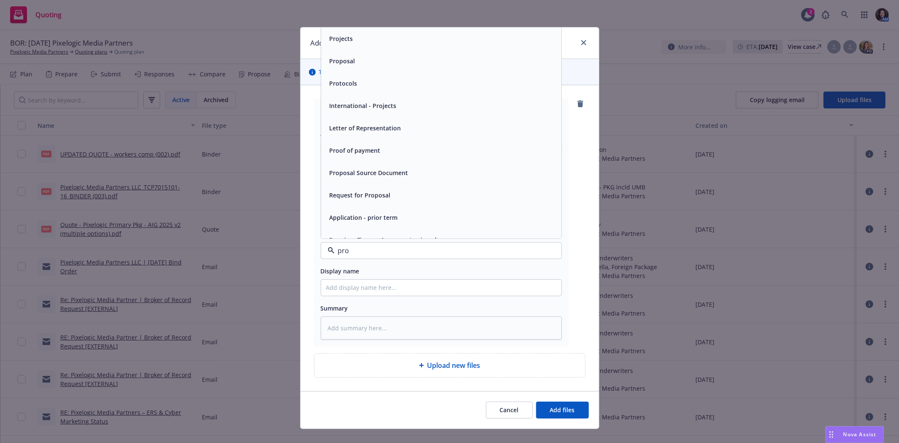
type input "prop"
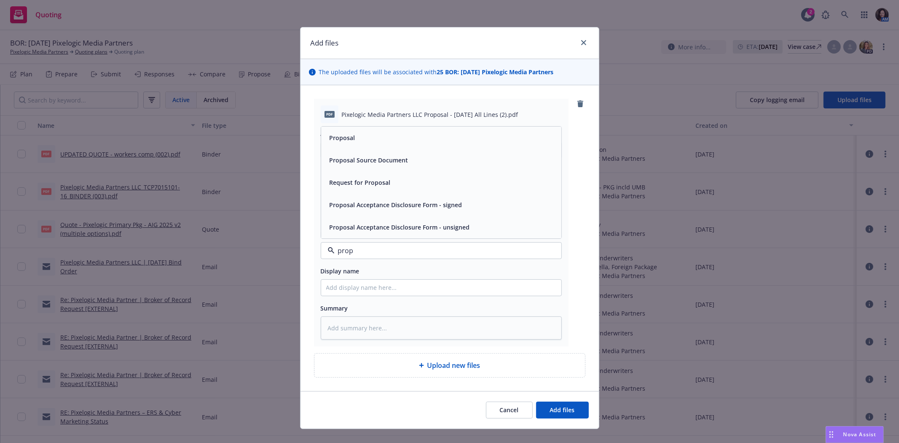
click at [395, 145] on div "Proposal" at bounding box center [441, 137] width 240 height 22
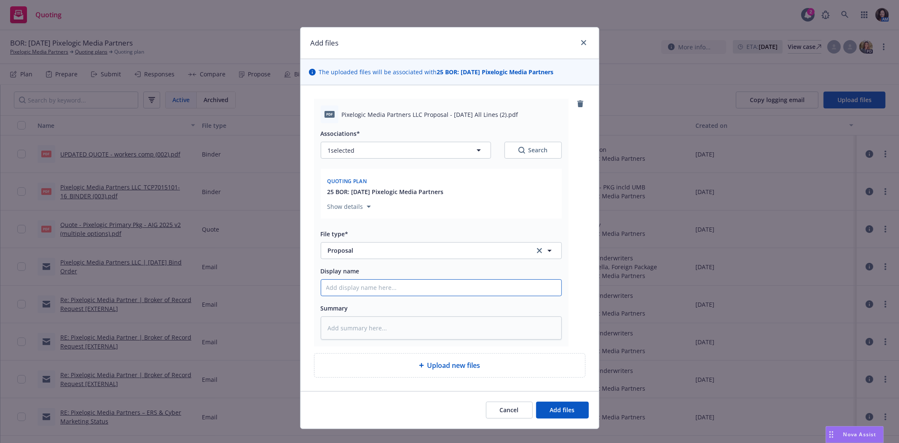
click at [370, 292] on input "Display name" at bounding box center [441, 287] width 240 height 16
type textarea "x"
type input "F"
type textarea "x"
type input "Fi"
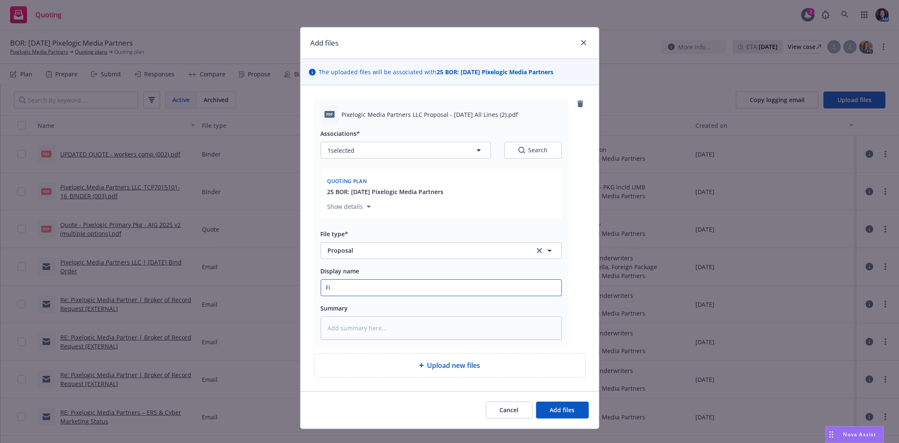
type textarea "x"
type input "Fin"
type textarea "x"
type input "Final"
type textarea "x"
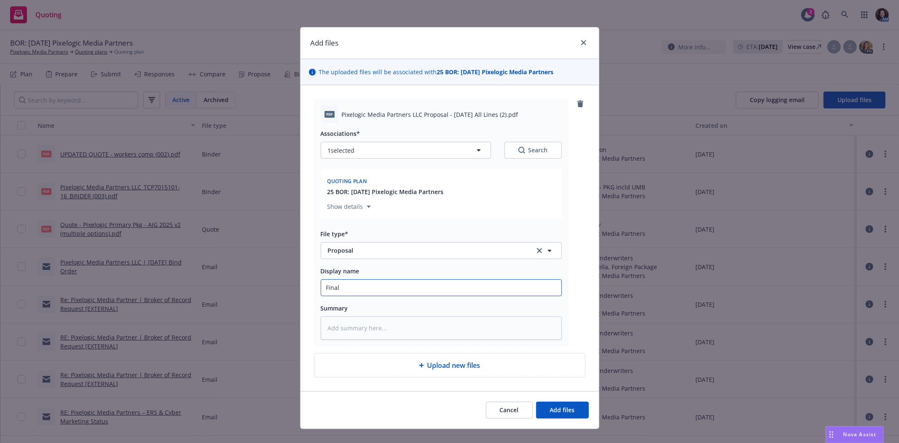
type input "Final"
type textarea "x"
type input "Final v"
type textarea "x"
type input "Final ve"
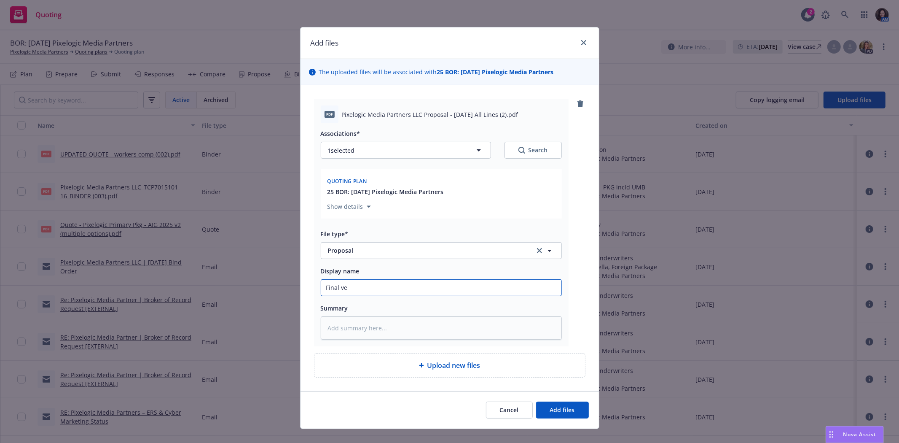
type textarea "x"
type input "Final ver"
type textarea "x"
type input "Final vers"
type textarea "x"
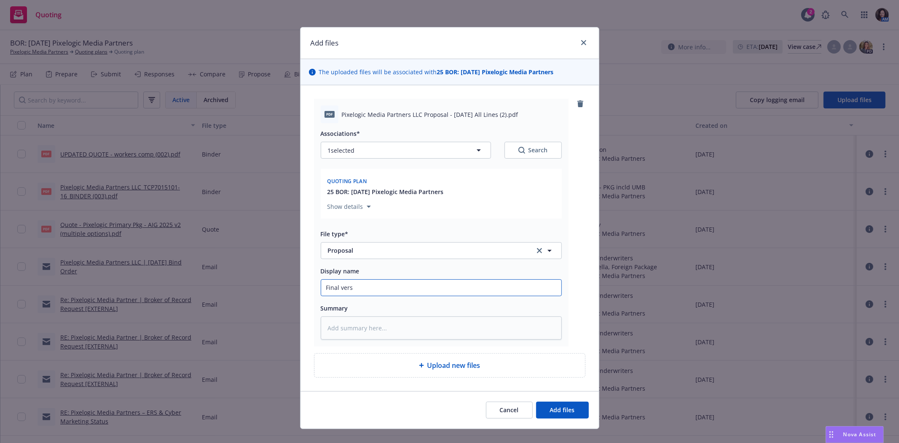
type input "Final versi"
type textarea "x"
type input "Final version"
type textarea "x"
type input "Final version o"
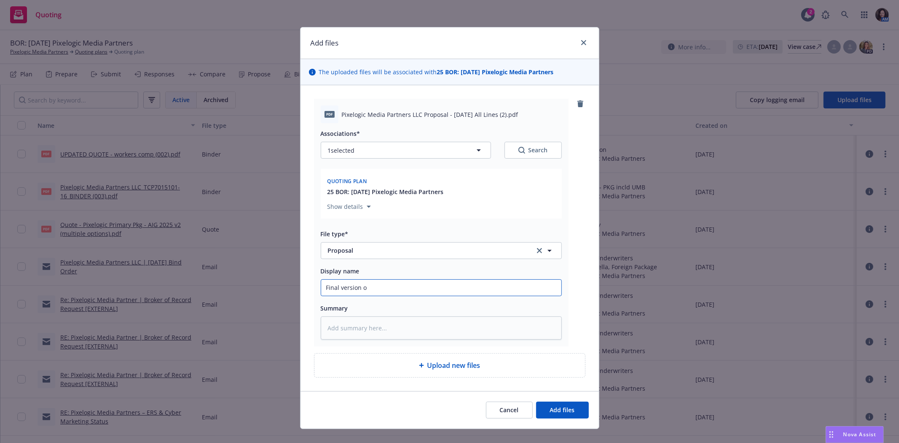
type textarea "x"
type input "Final version of"
type textarea "x"
type input "Final version of"
type textarea "x"
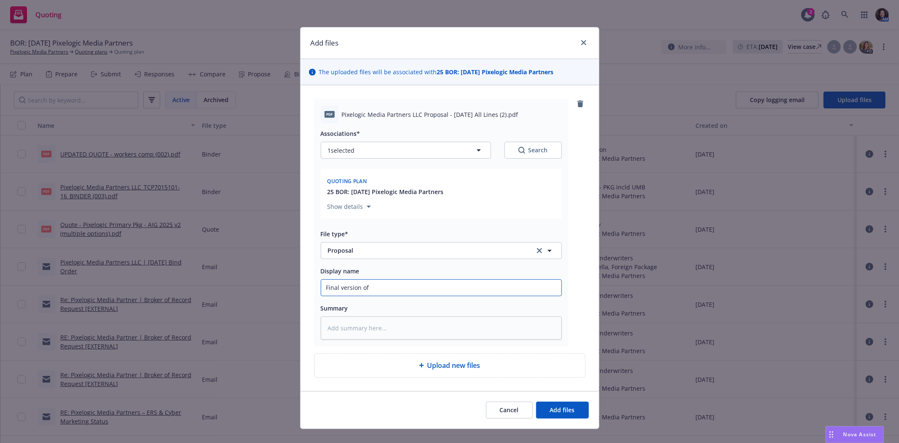
type input "Final version of b"
type textarea "x"
type input "Final version of bo"
type textarea "x"
type input "Final version of bou"
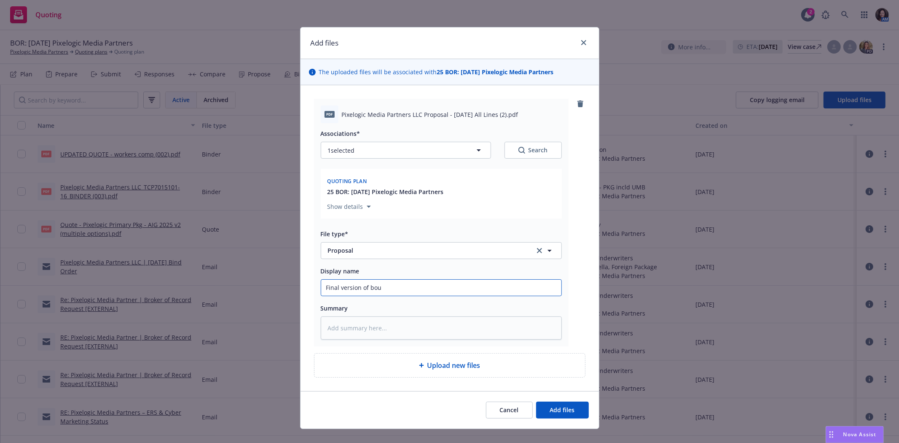
type textarea "x"
type input "Final version of boun"
type textarea "x"
type input "Final version of bound"
type textarea "x"
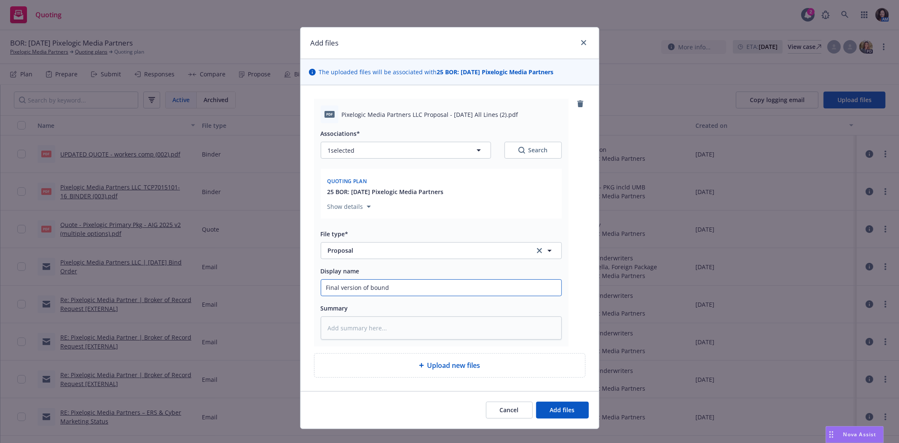
type input "Final version of bound p"
type textarea "x"
type input "Final version of bound pr"
type textarea "x"
type input "Final version of bound pro"
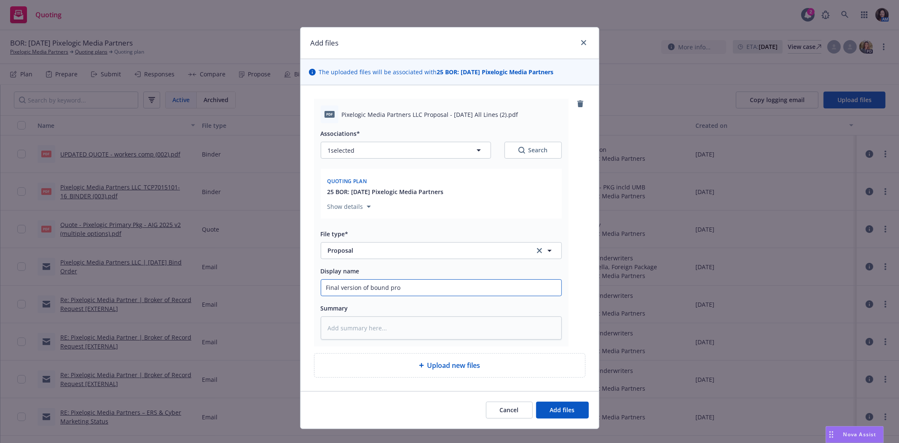
type textarea "x"
type input "Final version of bound prop"
type textarea "x"
type input "Final version of bound propo"
type textarea "x"
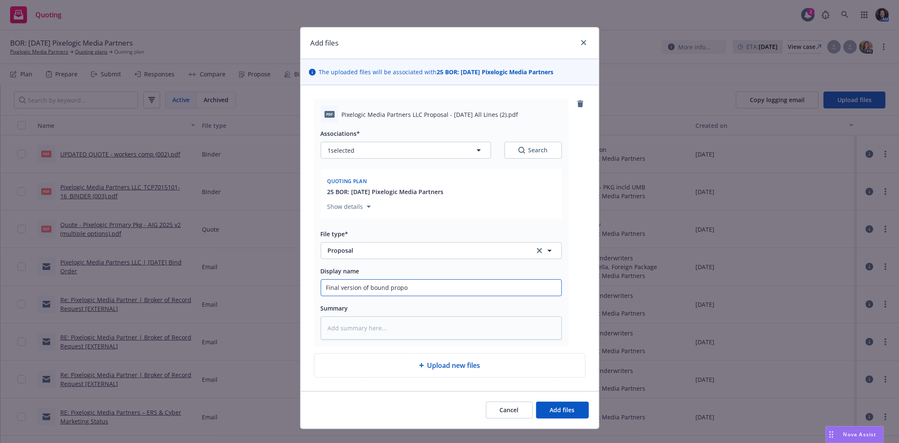
type input "Final version of bound propos"
type textarea "x"
type input "Final version of bound proposa"
type textarea "x"
type input "Final version of bound proposal"
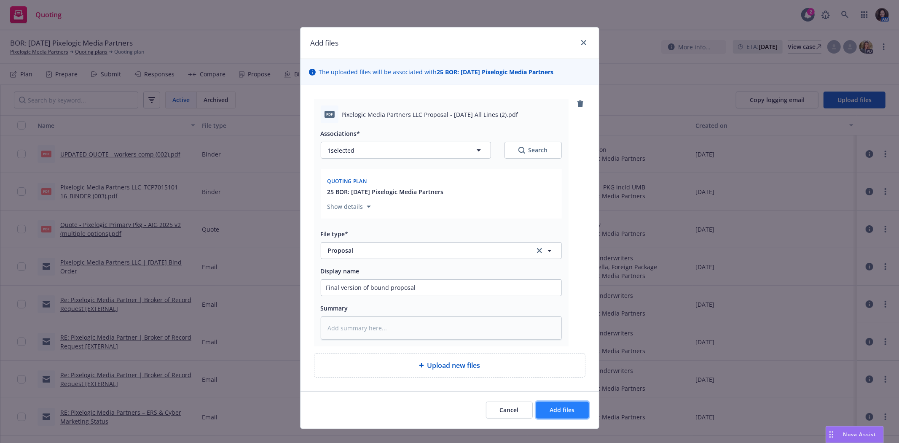
click at [550, 411] on span "Add files" at bounding box center [562, 409] width 25 height 8
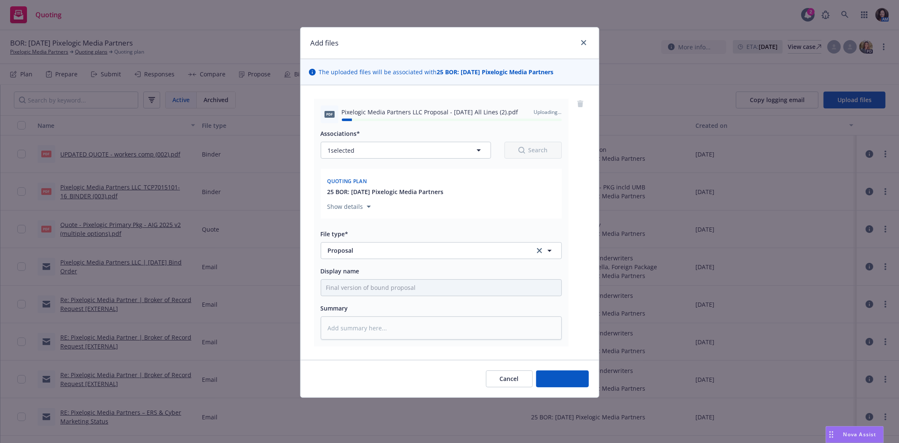
type textarea "x"
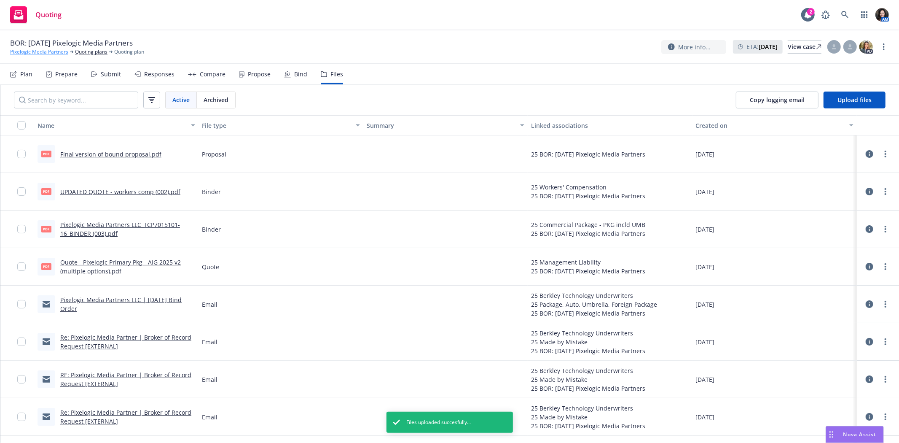
click at [48, 51] on link "Pixelogic Media Partners" at bounding box center [39, 52] width 58 height 8
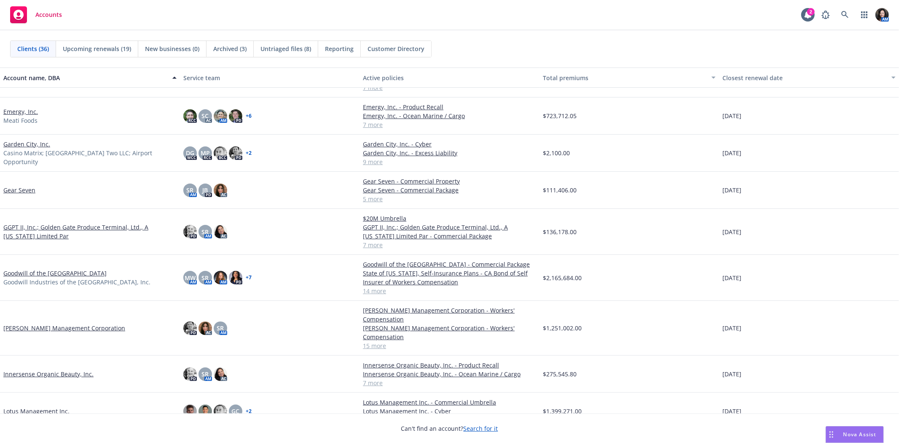
scroll to position [327, 0]
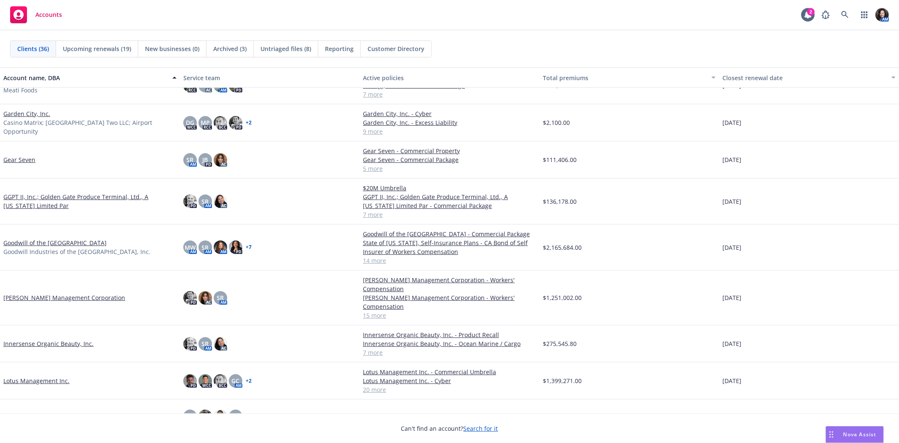
click at [39, 293] on link "[PERSON_NAME] Management Corporation" at bounding box center [64, 297] width 122 height 9
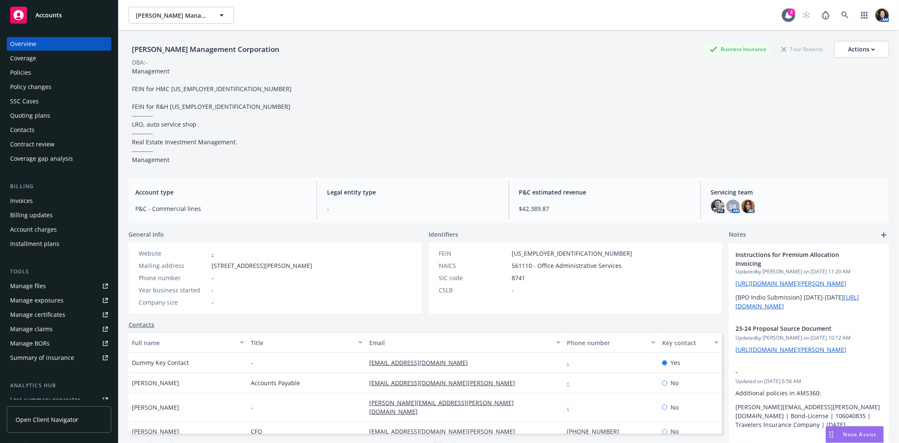
click at [51, 69] on div "Policies" at bounding box center [59, 72] width 98 height 13
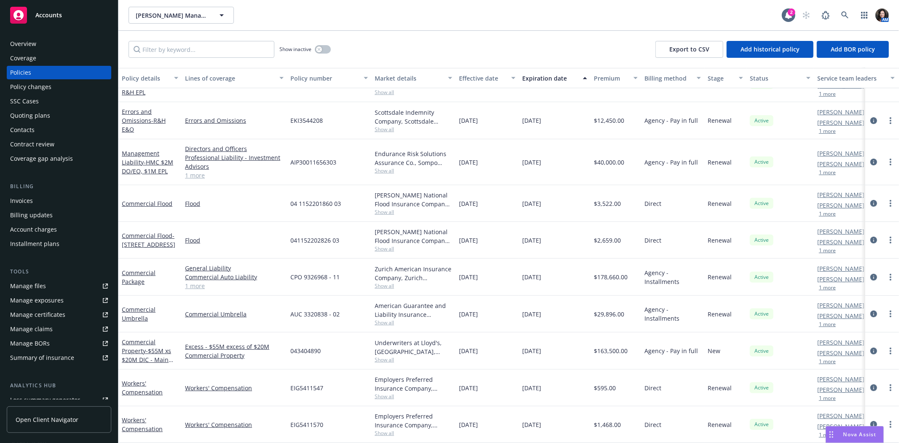
scroll to position [267, 0]
click at [870, 421] on icon "circleInformation" at bounding box center [873, 424] width 7 height 7
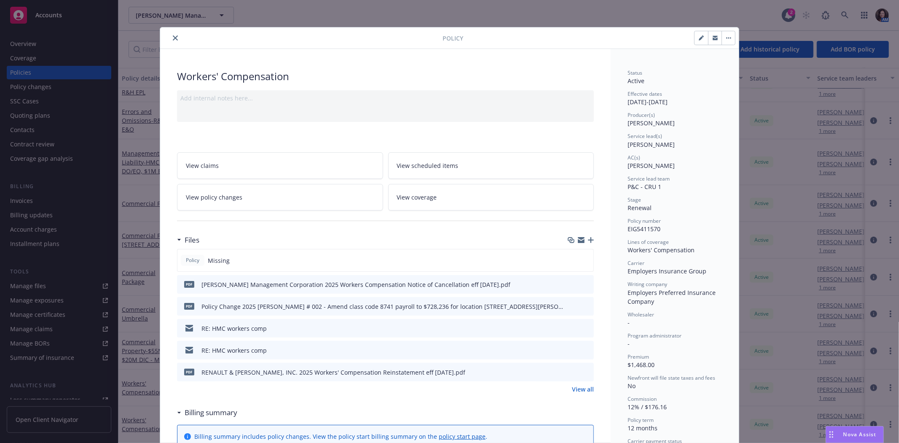
click at [713, 34] on button "button" at bounding box center [714, 37] width 13 height 13
click at [173, 36] on icon "close" at bounding box center [175, 37] width 5 height 5
